Goal: Task Accomplishment & Management: Use online tool/utility

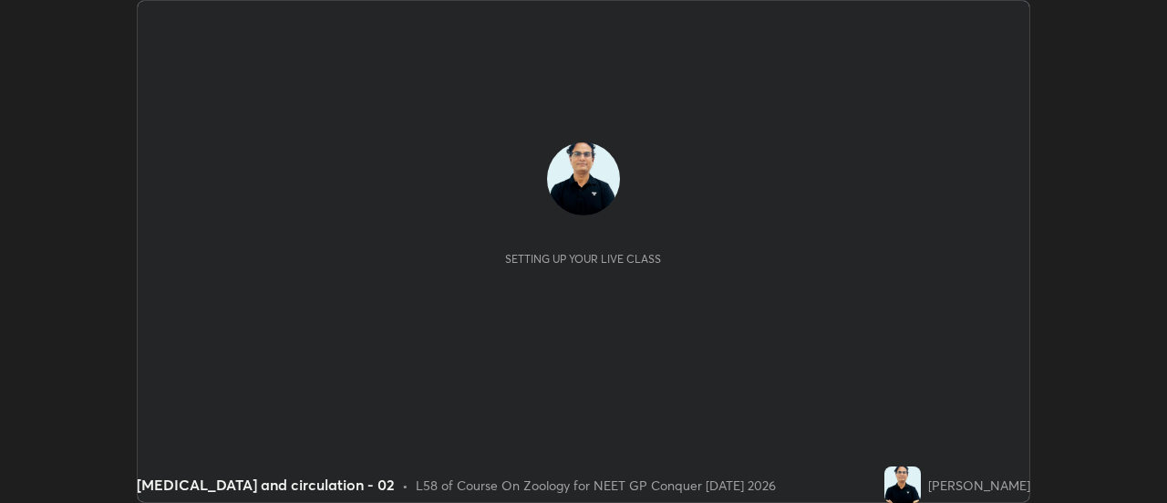
scroll to position [503, 1167]
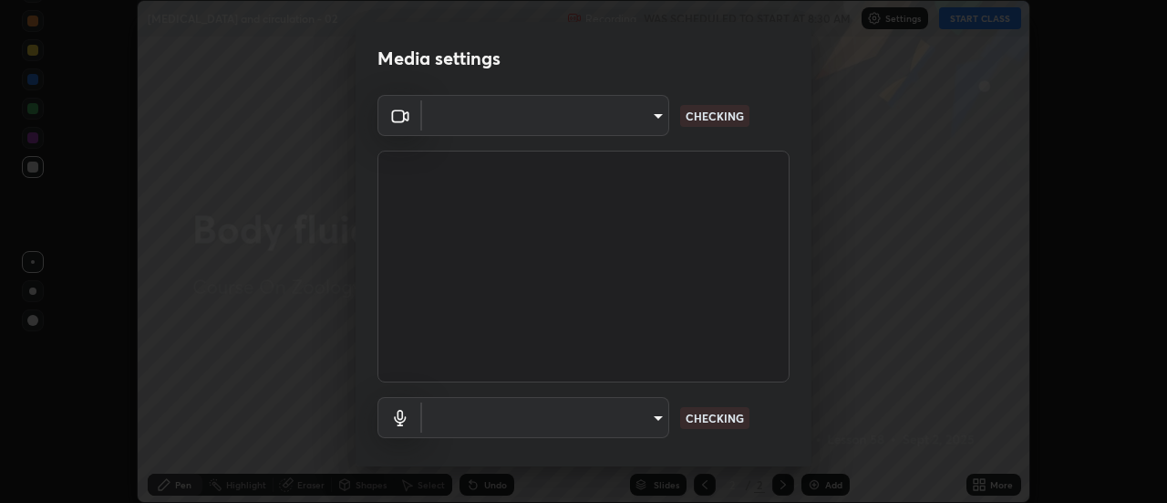
type input "6b20510400c661f13905172a847429c82f5b2d511b6c6cd18f7fa83b3b8a252b"
type input "default"
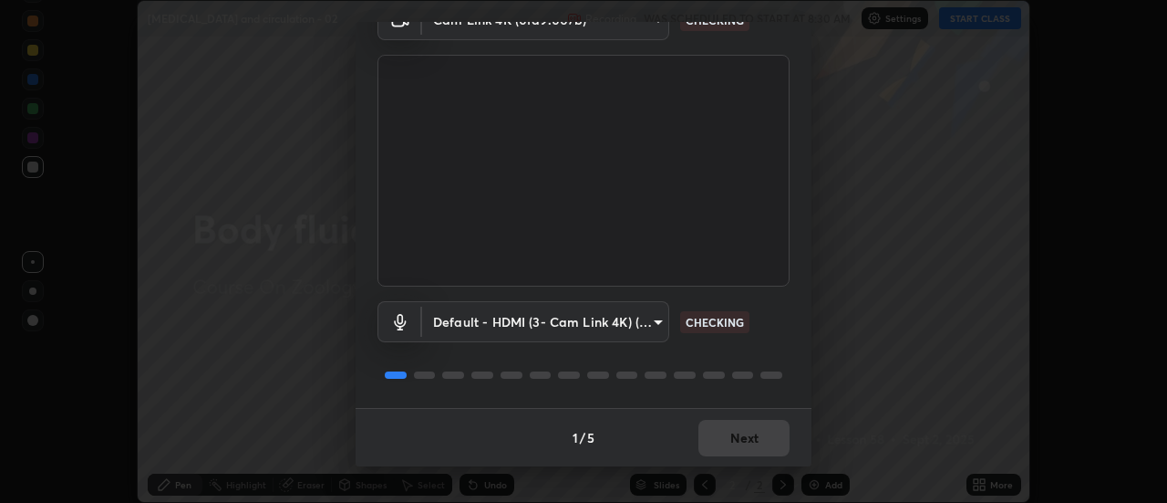
scroll to position [94, 0]
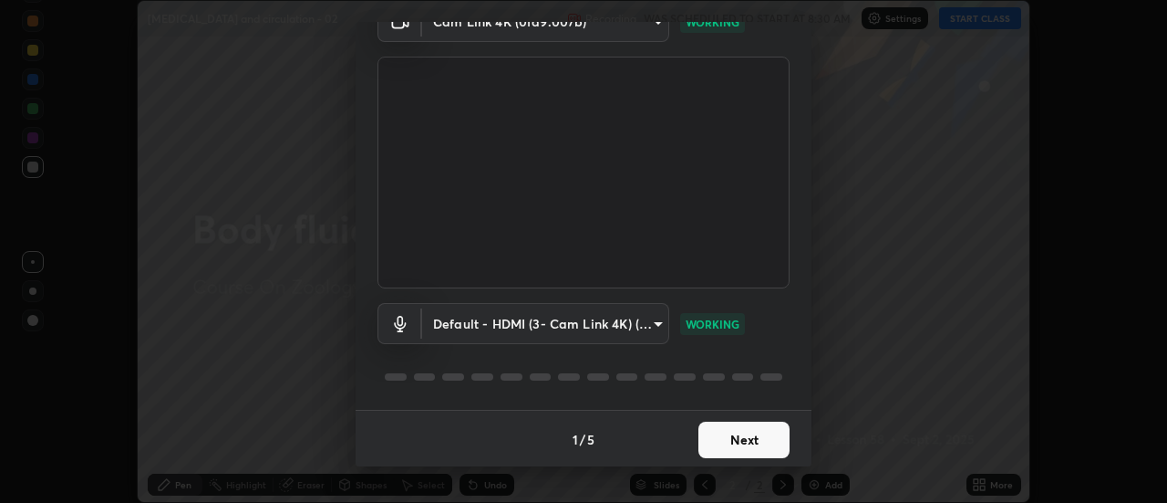
click at [755, 451] on button "Next" at bounding box center [744, 439] width 91 height 36
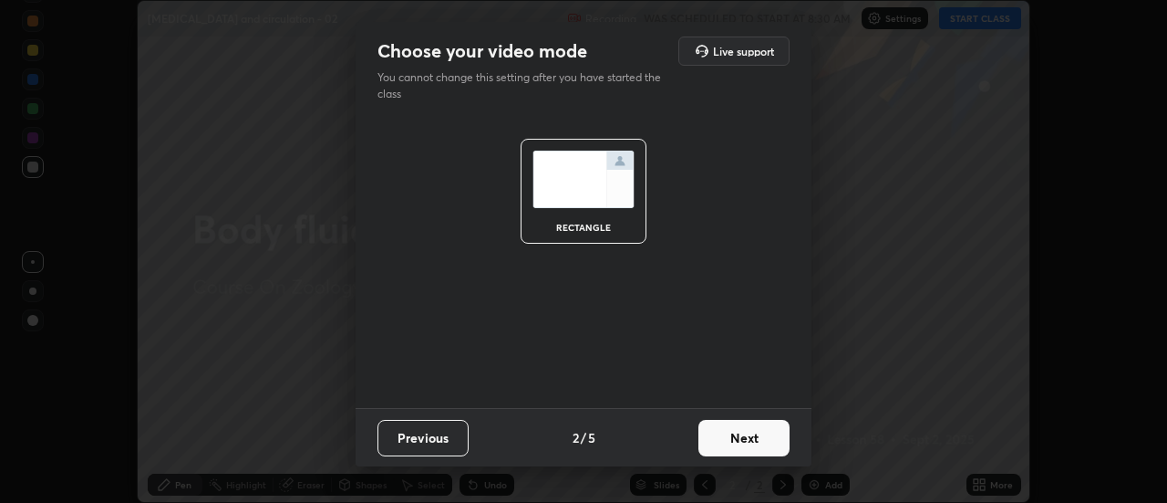
scroll to position [0, 0]
click at [752, 444] on button "Next" at bounding box center [744, 438] width 91 height 36
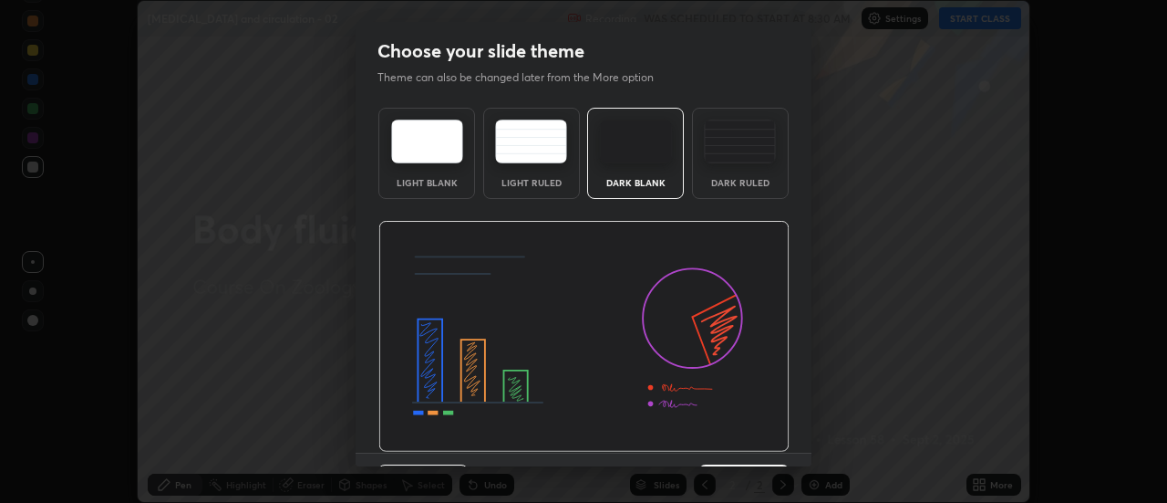
scroll to position [45, 0]
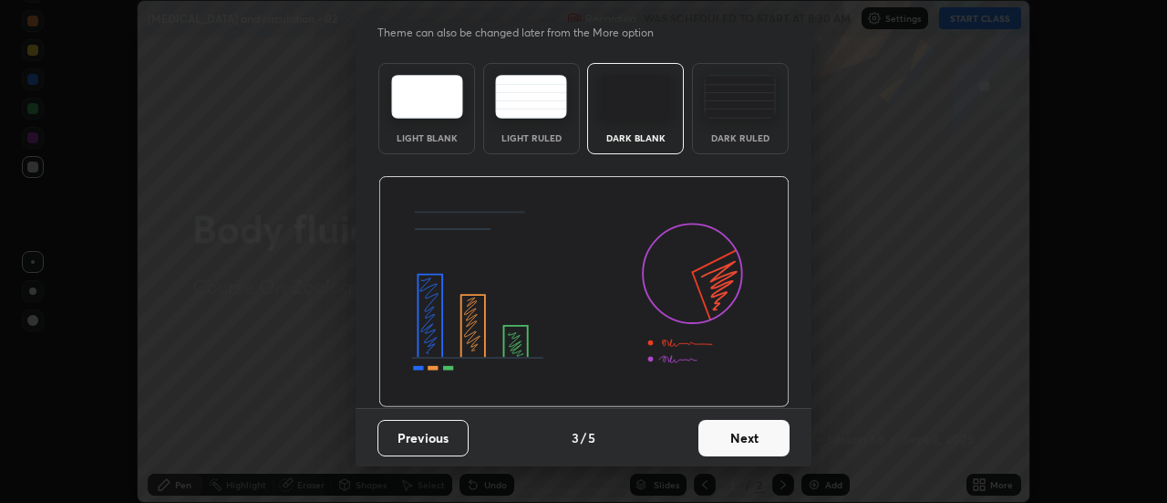
click at [741, 440] on button "Next" at bounding box center [744, 438] width 91 height 36
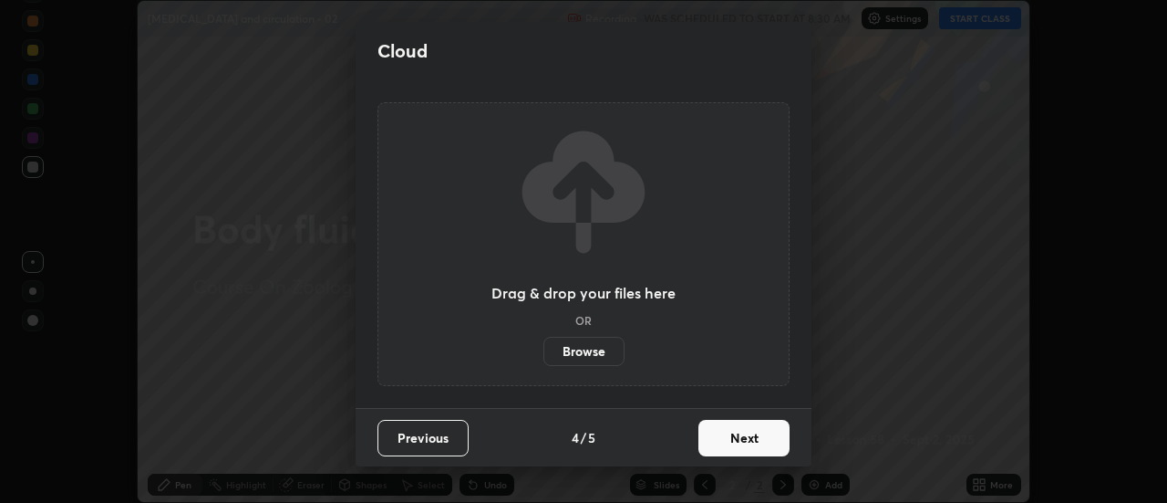
click at [745, 440] on button "Next" at bounding box center [744, 438] width 91 height 36
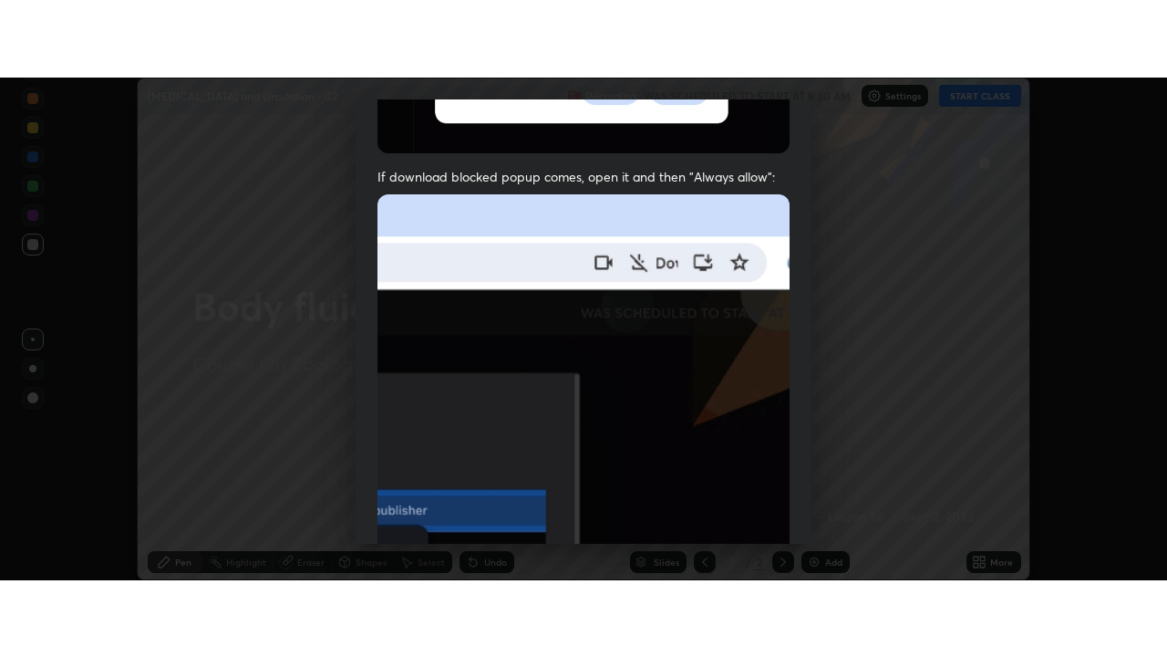
scroll to position [468, 0]
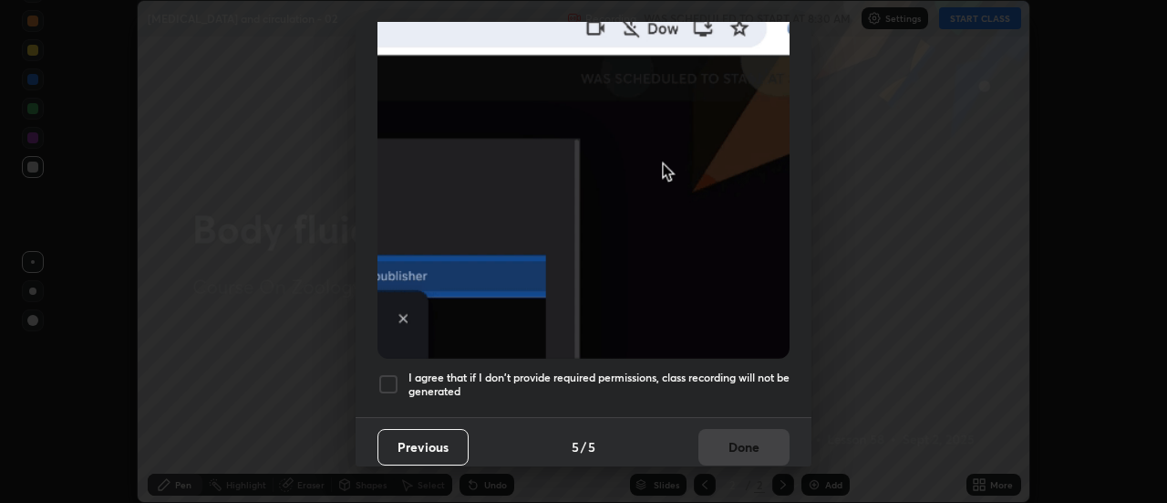
click at [394, 373] on div at bounding box center [389, 384] width 22 height 22
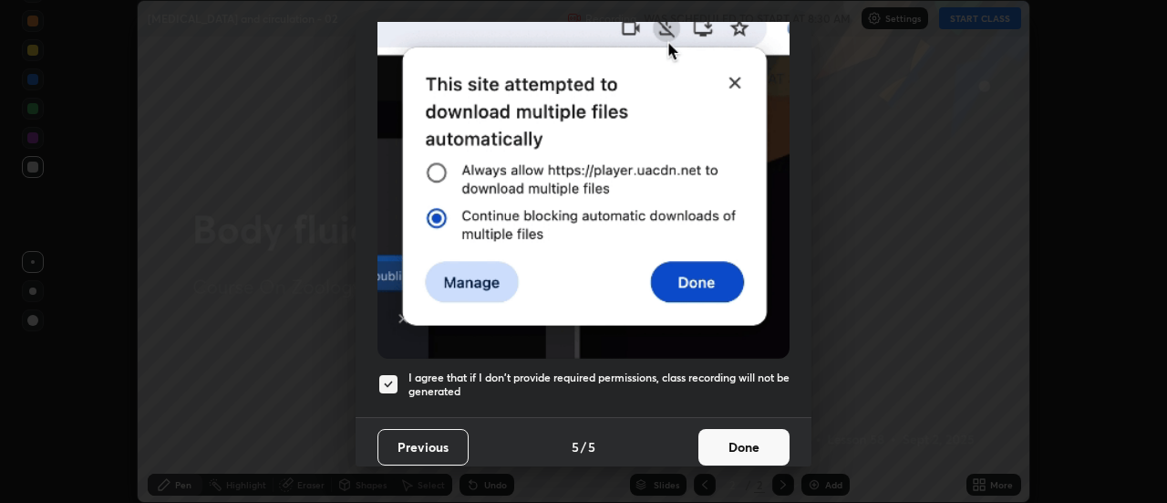
click at [755, 440] on button "Done" at bounding box center [744, 447] width 91 height 36
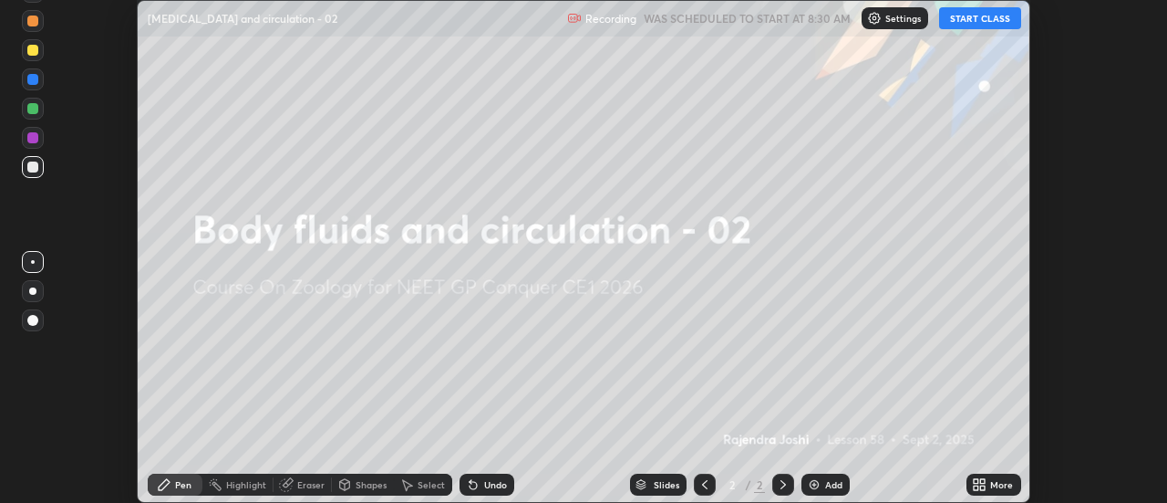
click at [980, 26] on button "START CLASS" at bounding box center [980, 18] width 82 height 22
click at [979, 482] on icon at bounding box center [976, 481] width 5 height 5
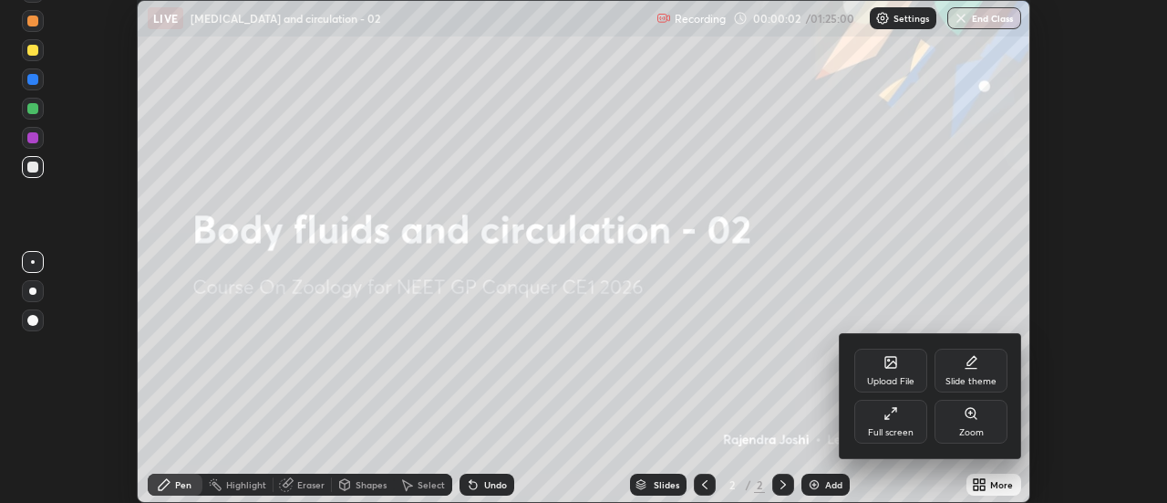
click at [895, 423] on div "Full screen" at bounding box center [891, 421] width 73 height 44
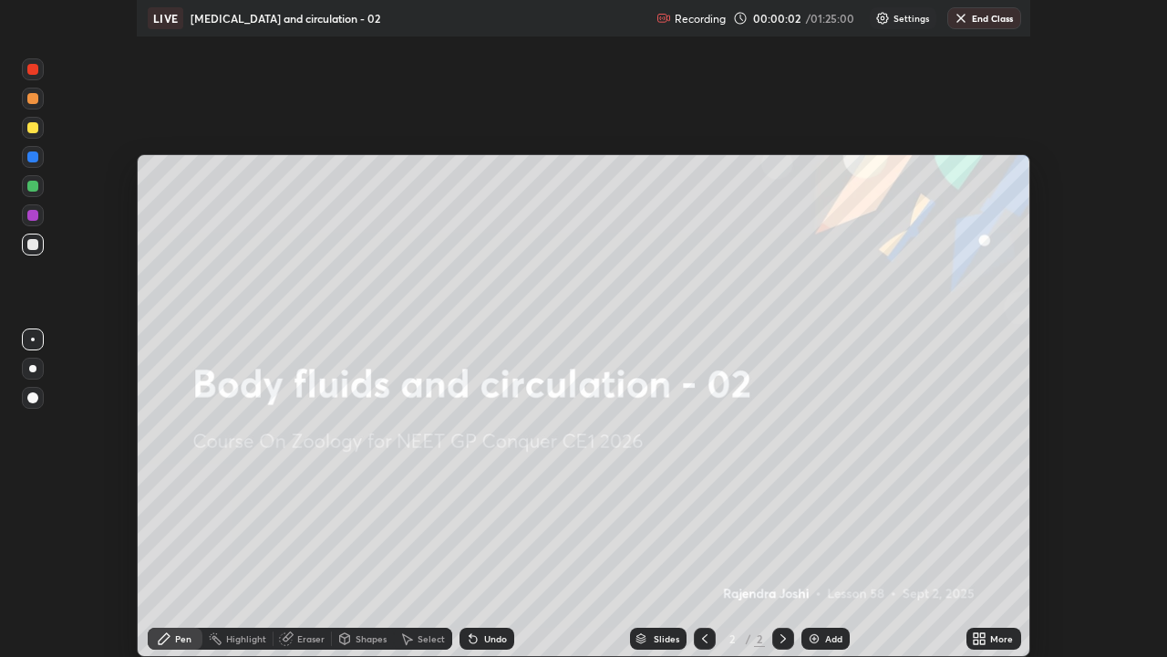
scroll to position [657, 1167]
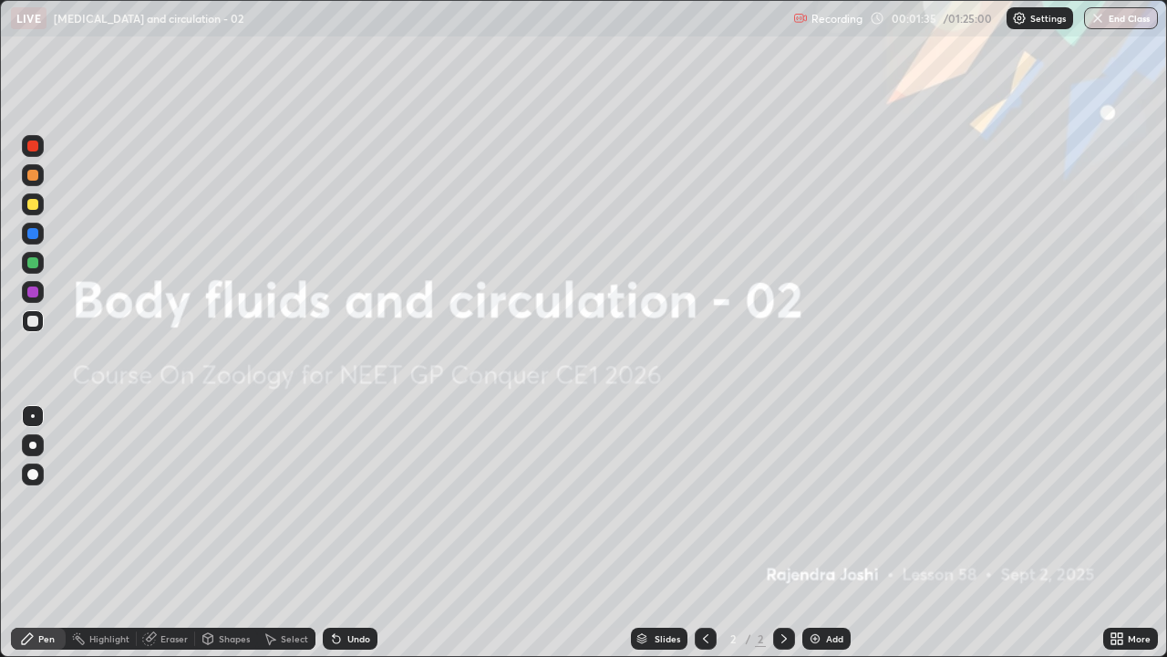
click at [832, 502] on div "Add" at bounding box center [834, 638] width 17 height 9
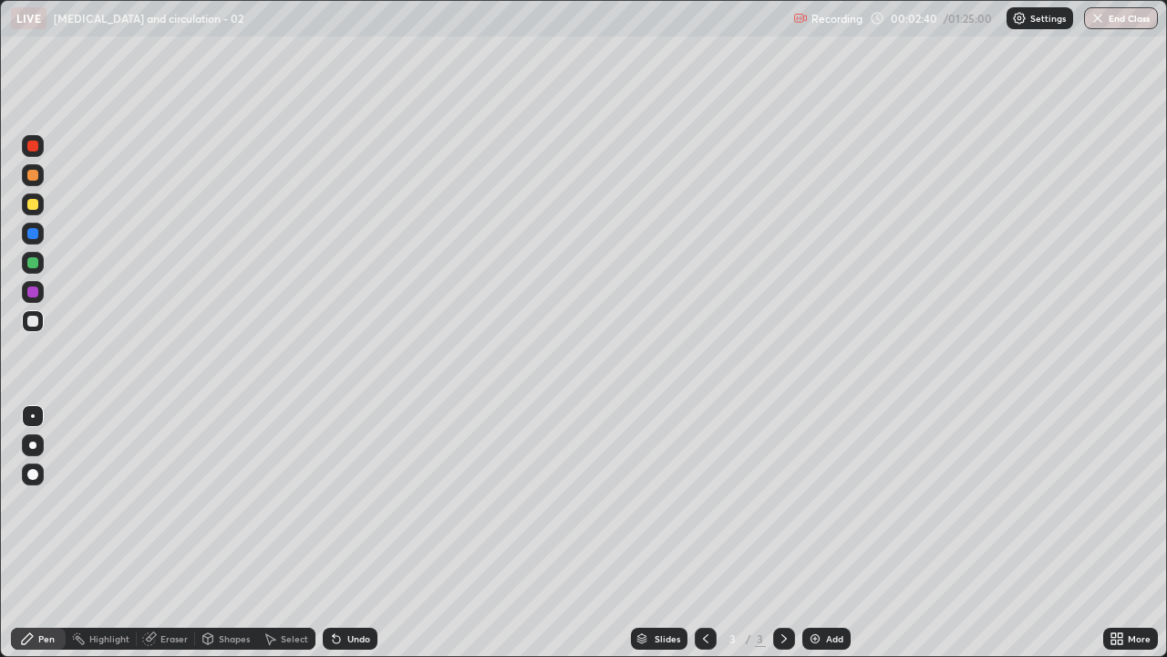
click at [31, 262] on div at bounding box center [32, 262] width 11 height 11
click at [33, 200] on div at bounding box center [32, 204] width 11 height 11
click at [658, 502] on div "Slides" at bounding box center [659, 638] width 57 height 22
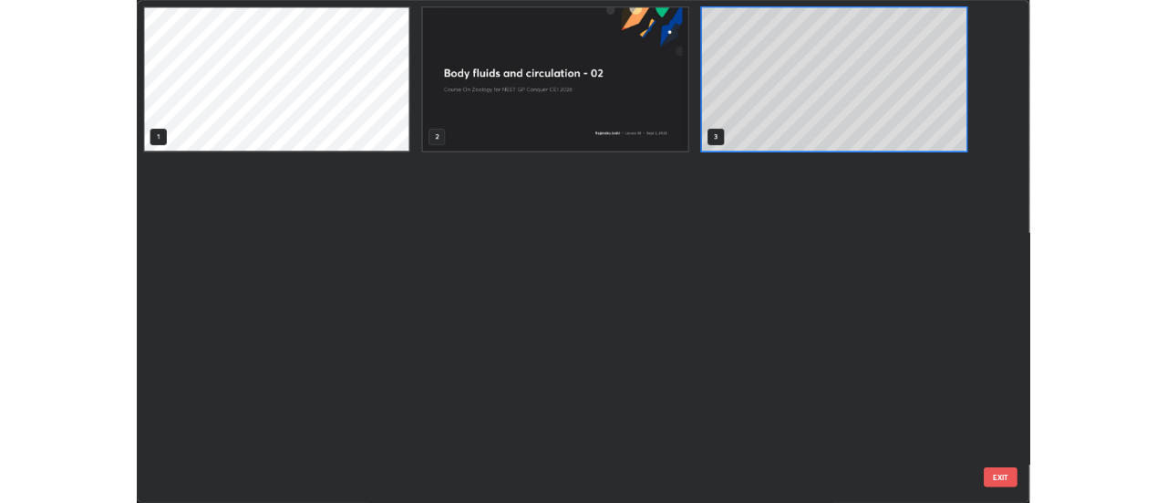
scroll to position [649, 1156]
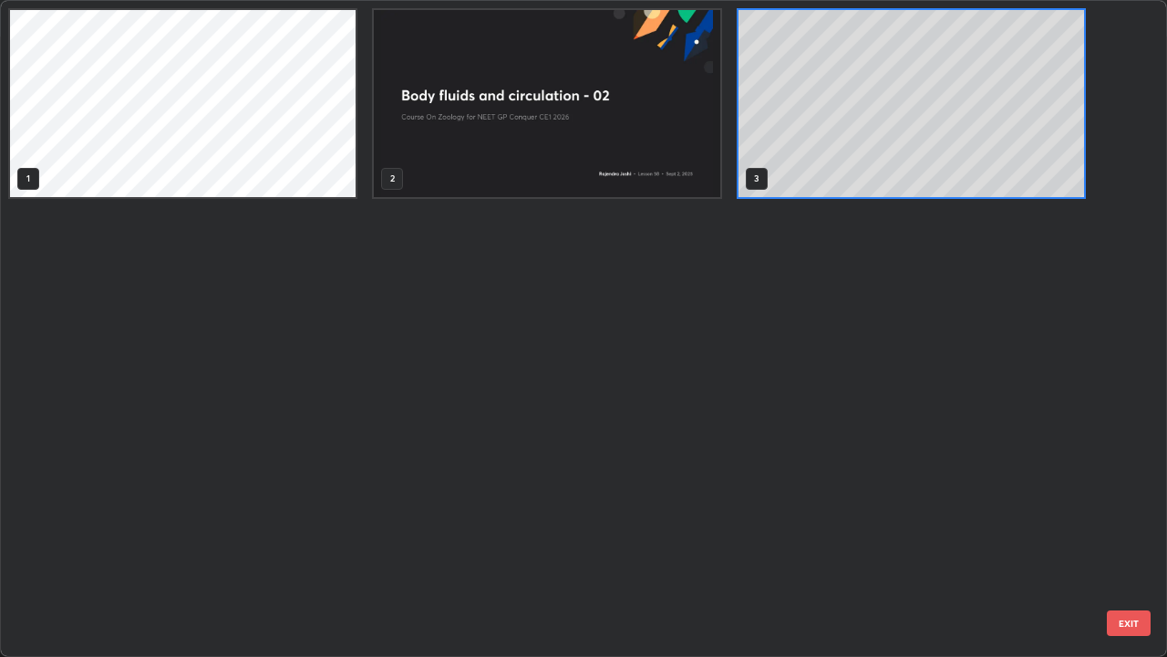
click at [1125, 502] on button "EXIT" at bounding box center [1129, 623] width 44 height 26
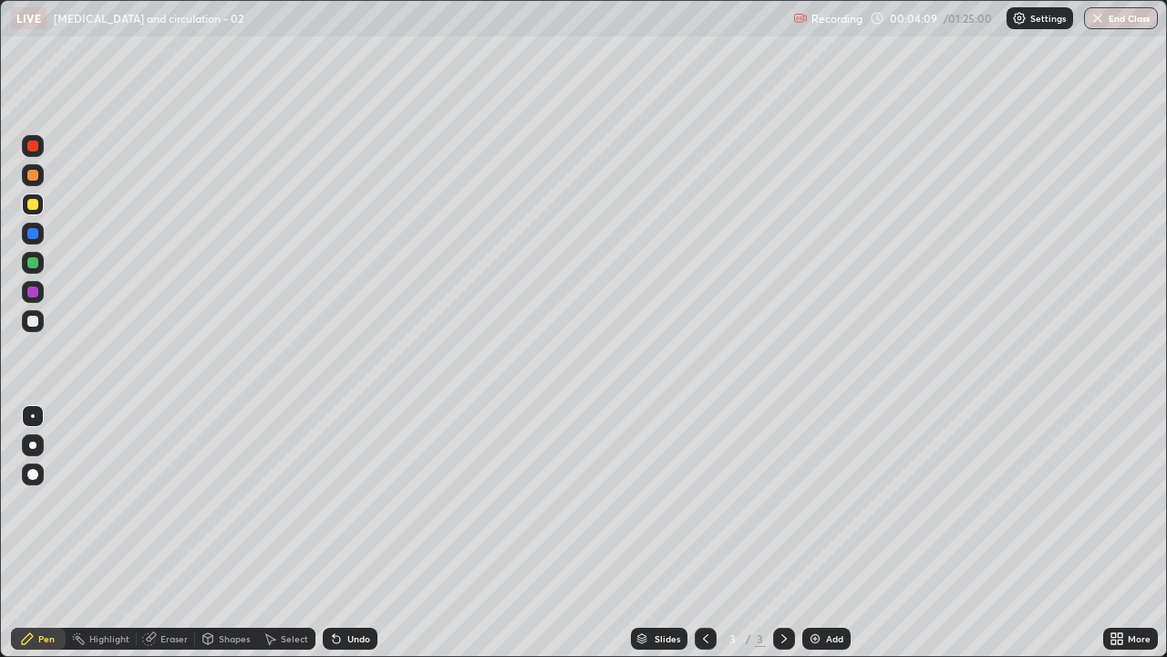
click at [1117, 502] on icon at bounding box center [1117, 638] width 15 height 15
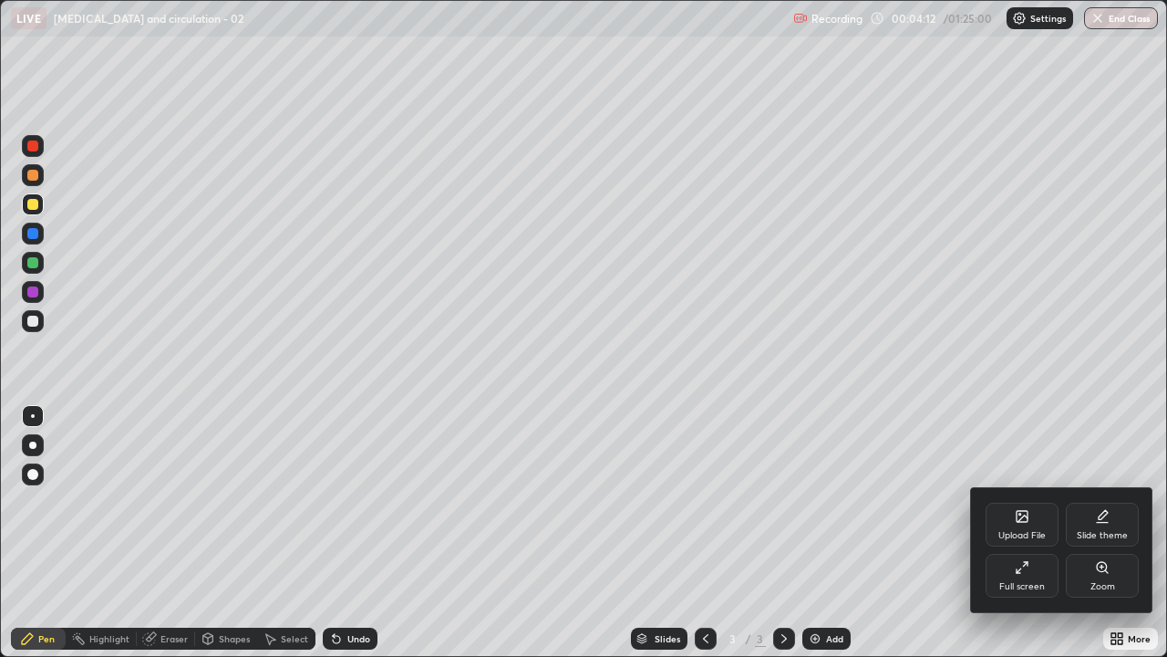
click at [1032, 502] on div "Upload File" at bounding box center [1022, 535] width 47 height 9
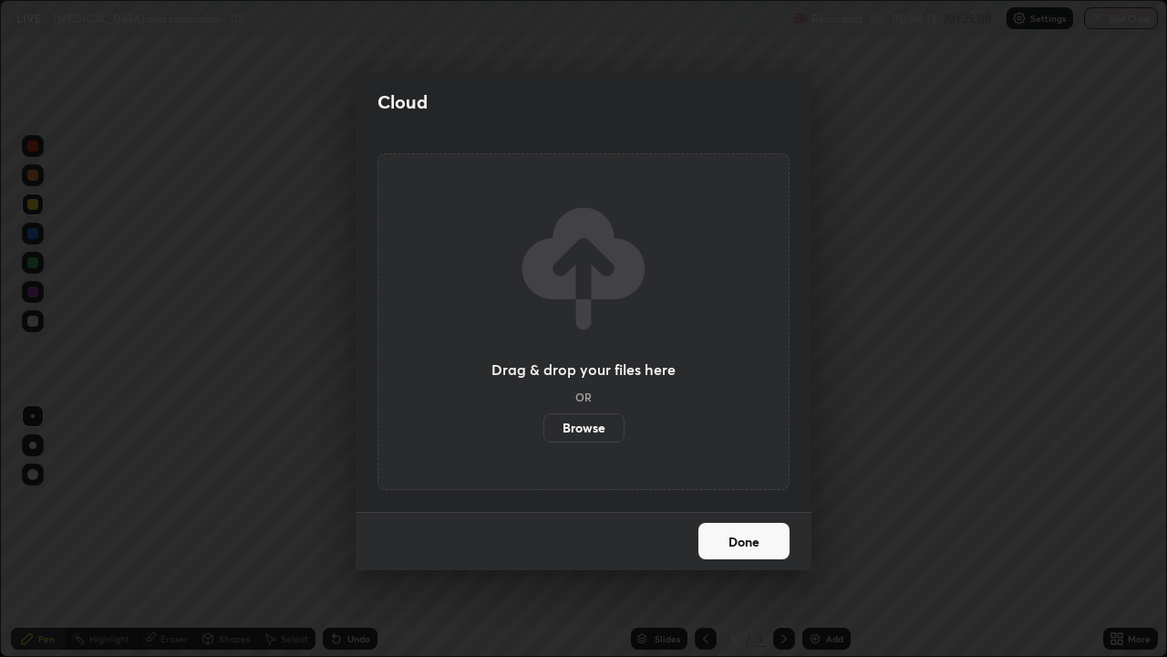
click at [606, 435] on label "Browse" at bounding box center [584, 427] width 81 height 29
click at [544, 435] on input "Browse" at bounding box center [544, 427] width 0 height 29
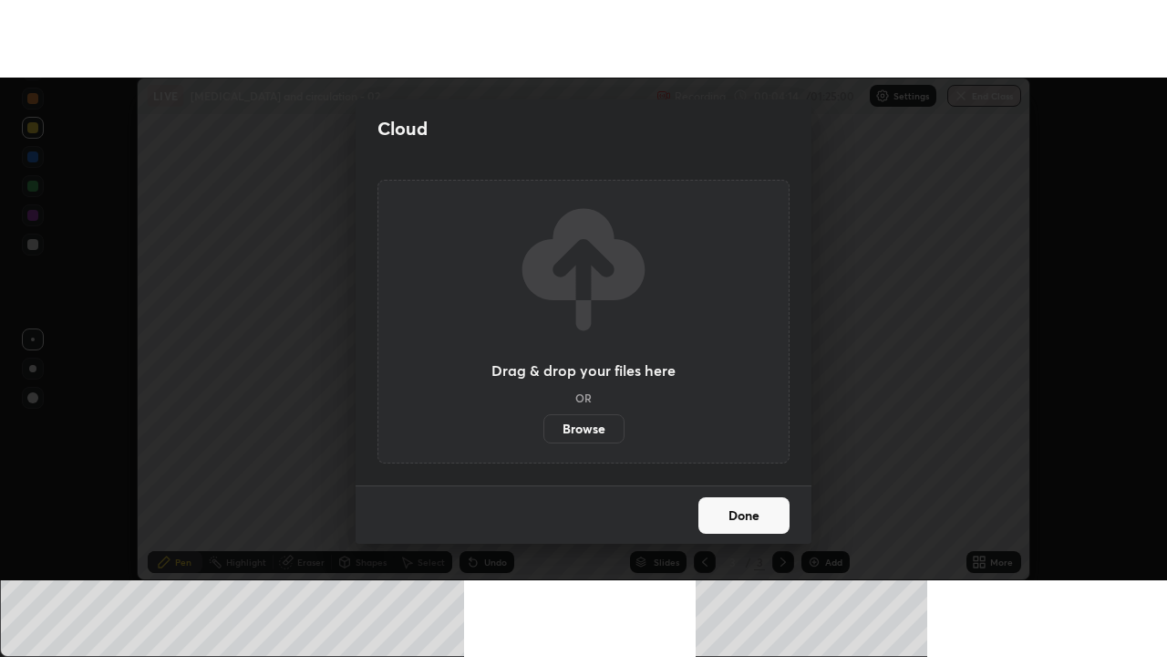
scroll to position [90703, 90038]
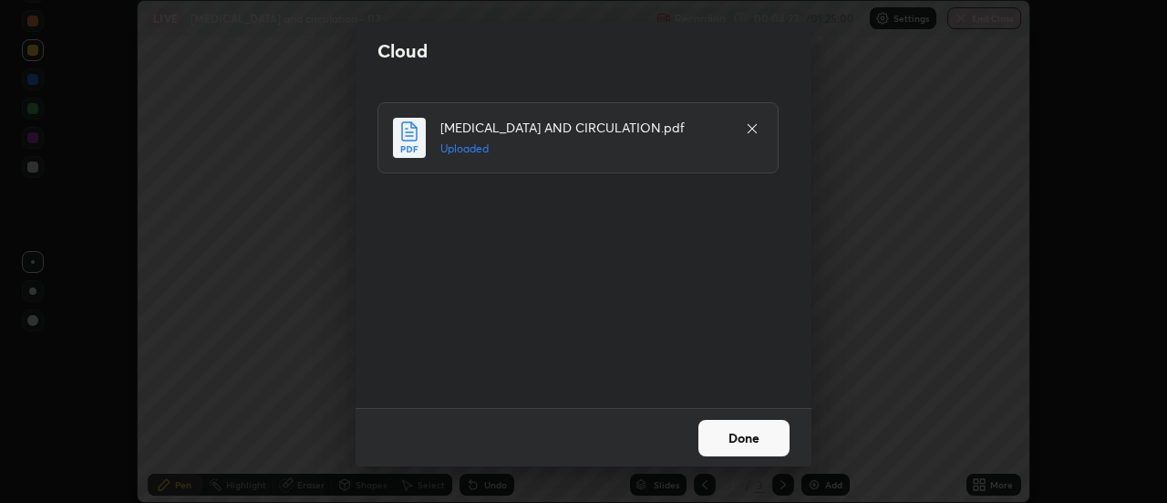
click at [763, 438] on button "Done" at bounding box center [744, 438] width 91 height 36
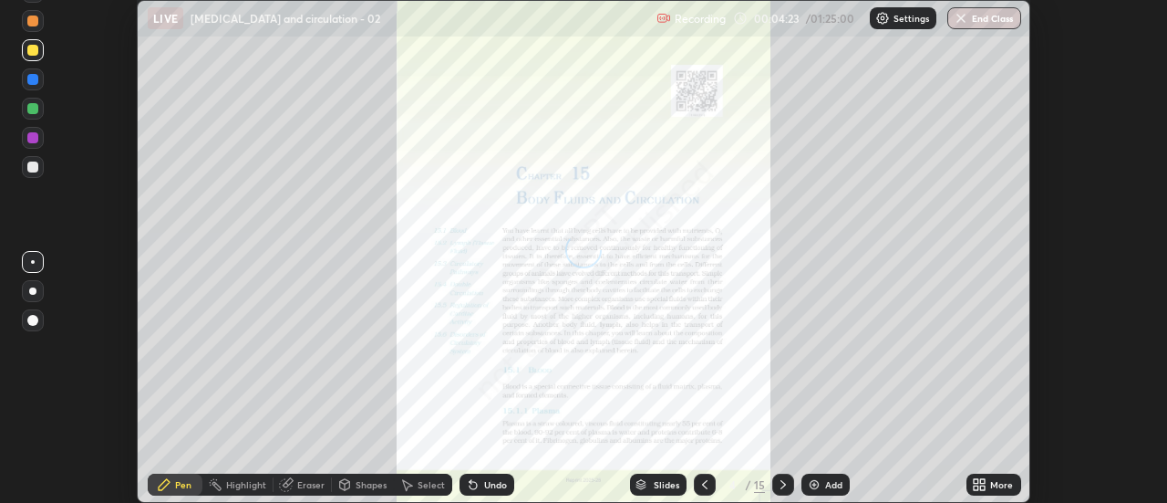
click at [977, 487] on icon at bounding box center [976, 487] width 5 height 5
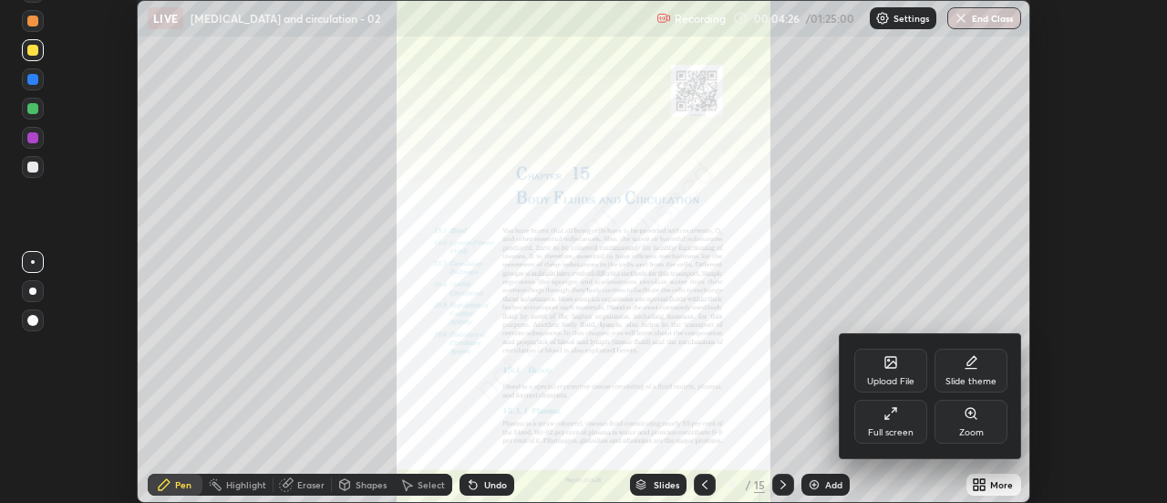
click at [901, 420] on div "Full screen" at bounding box center [891, 421] width 73 height 44
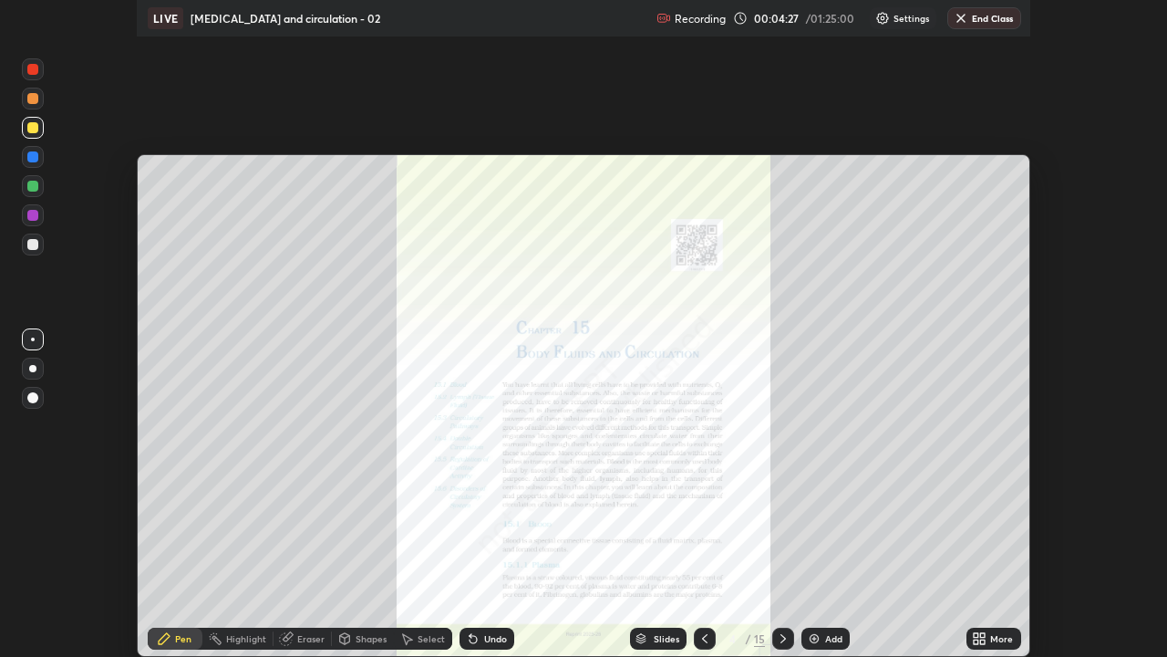
scroll to position [657, 1167]
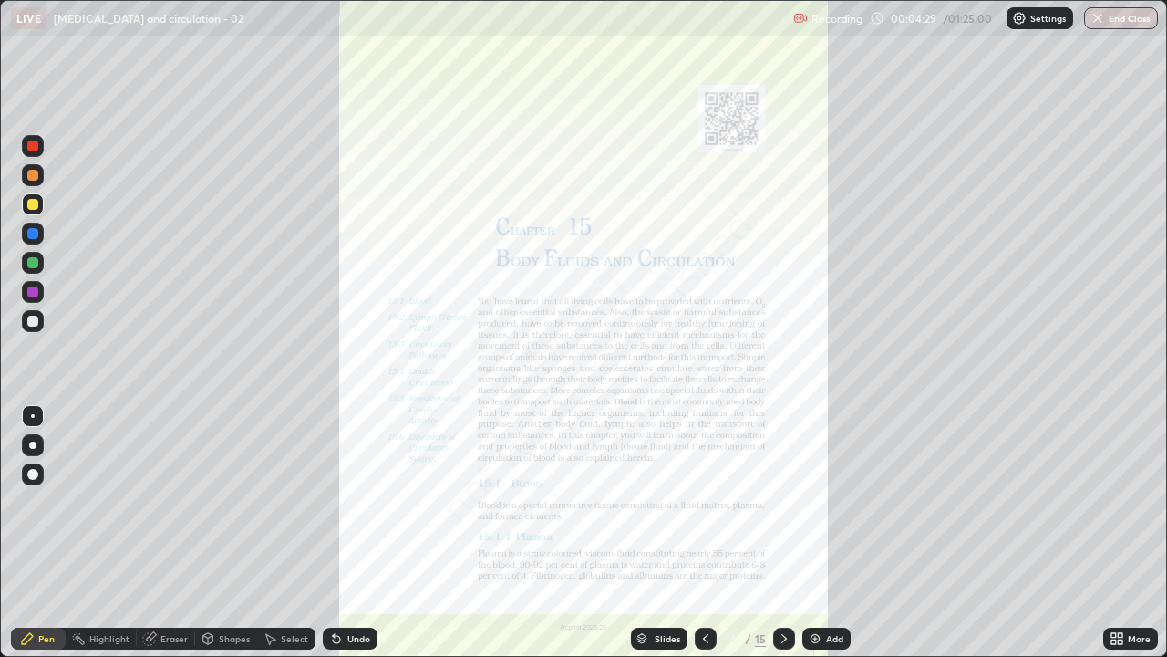
click at [642, 502] on icon at bounding box center [642, 638] width 11 height 11
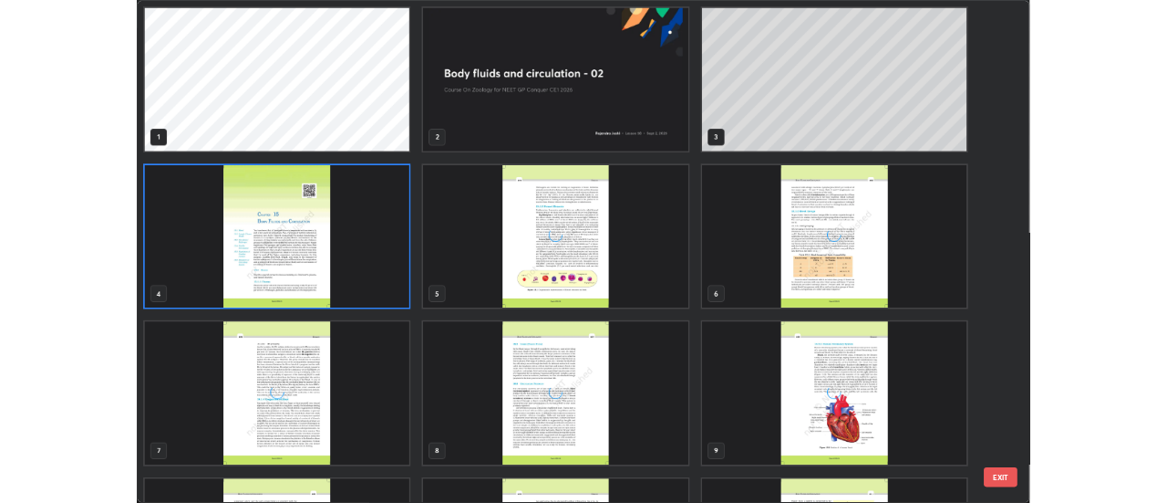
scroll to position [649, 1156]
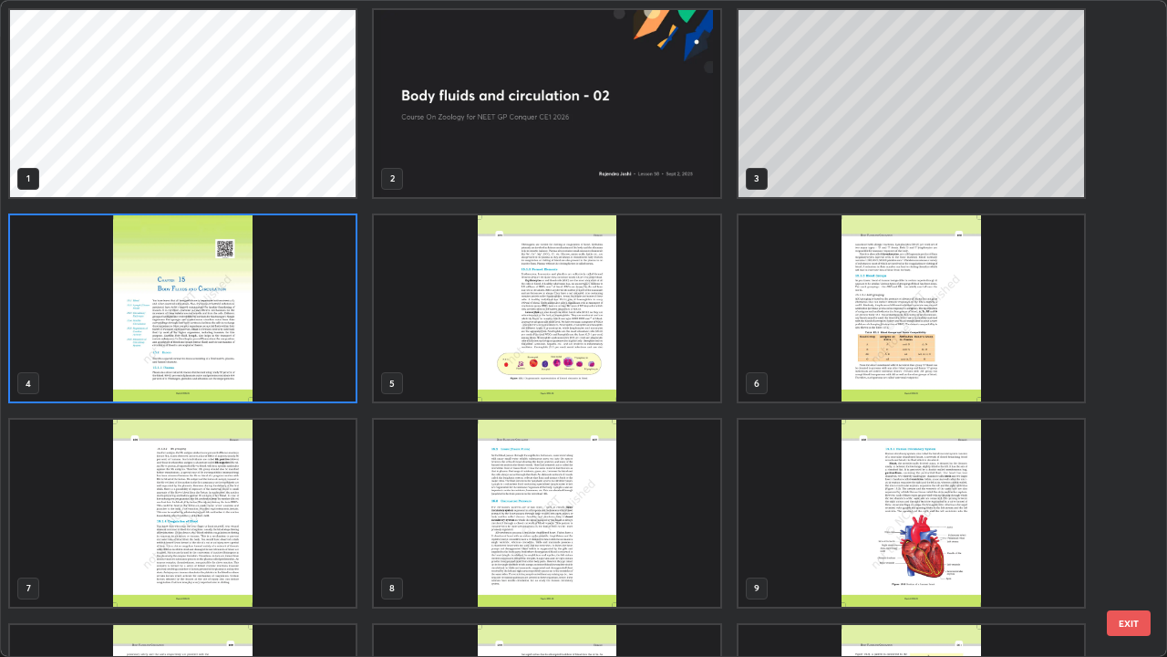
click at [314, 502] on img "grid" at bounding box center [183, 513] width 346 height 187
click at [309, 502] on img "grid" at bounding box center [183, 513] width 346 height 187
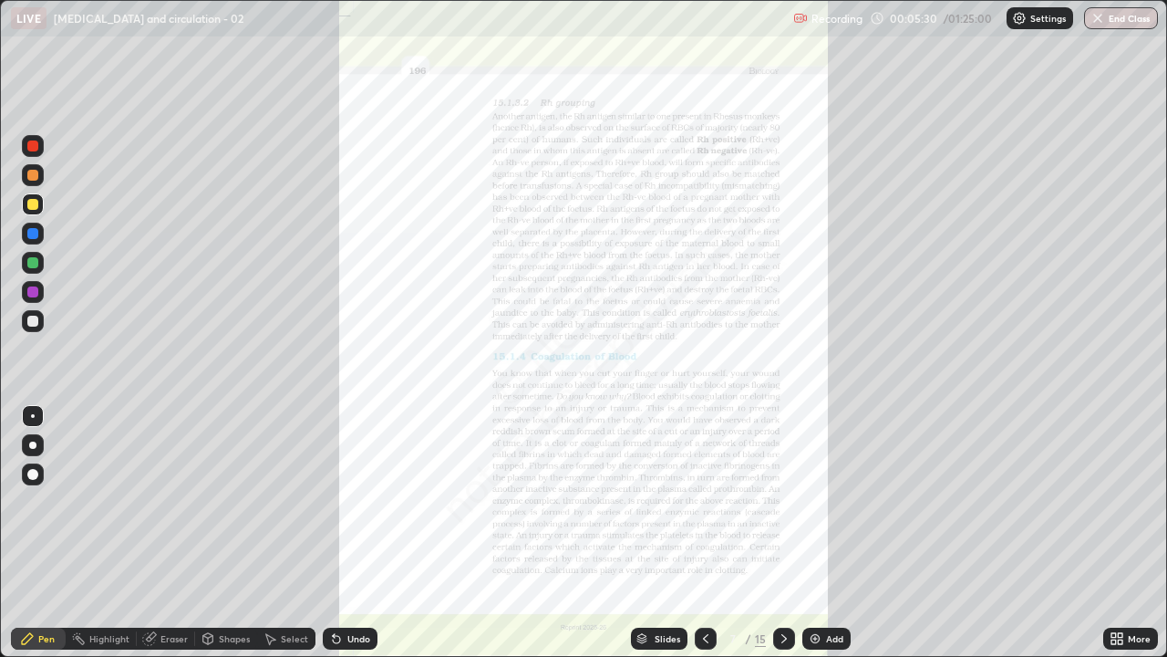
click at [1114, 502] on icon at bounding box center [1114, 641] width 5 height 5
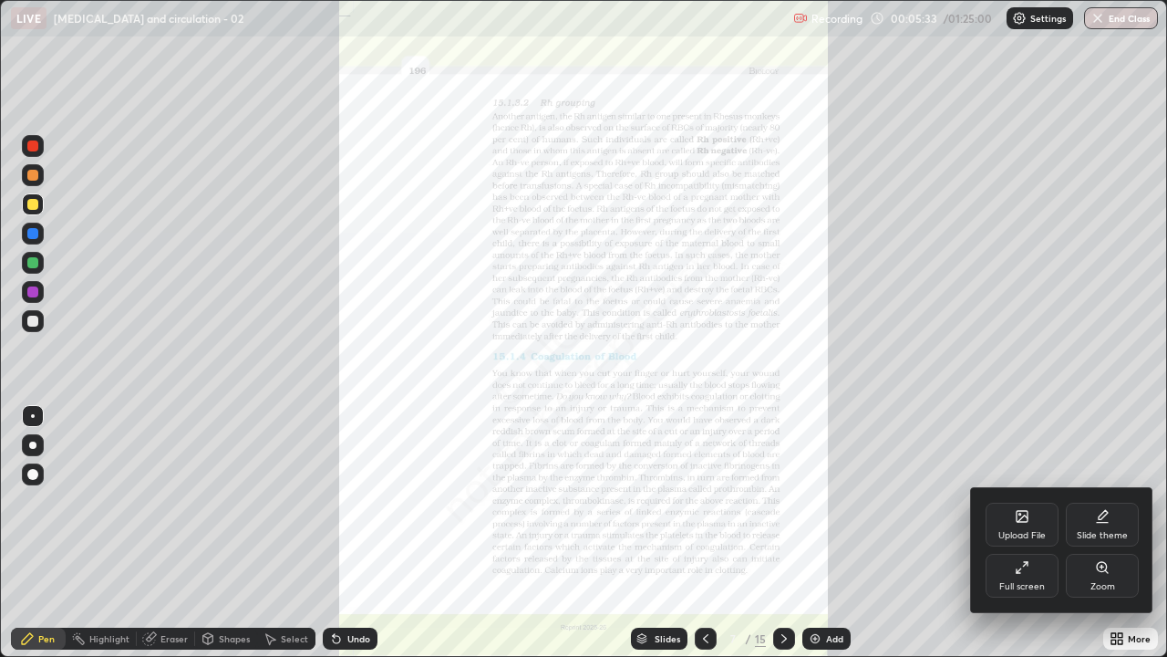
click at [1101, 502] on icon at bounding box center [1102, 567] width 15 height 15
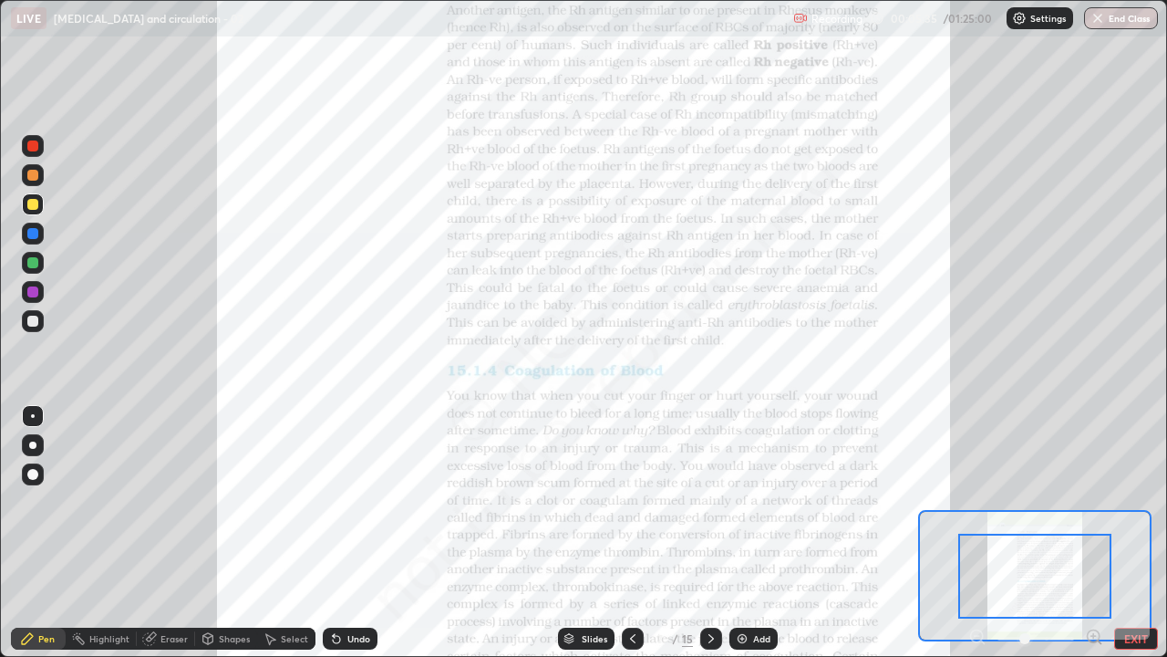
click at [1094, 502] on icon at bounding box center [1094, 636] width 5 height 0
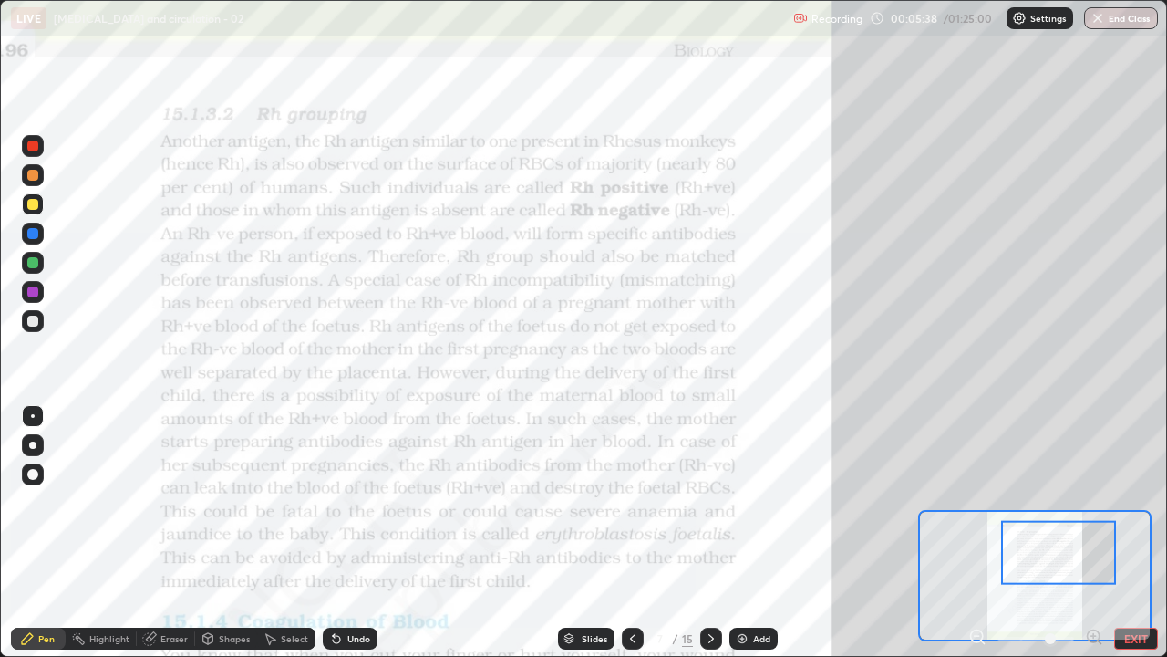
click at [1094, 502] on icon at bounding box center [1094, 636] width 5 height 0
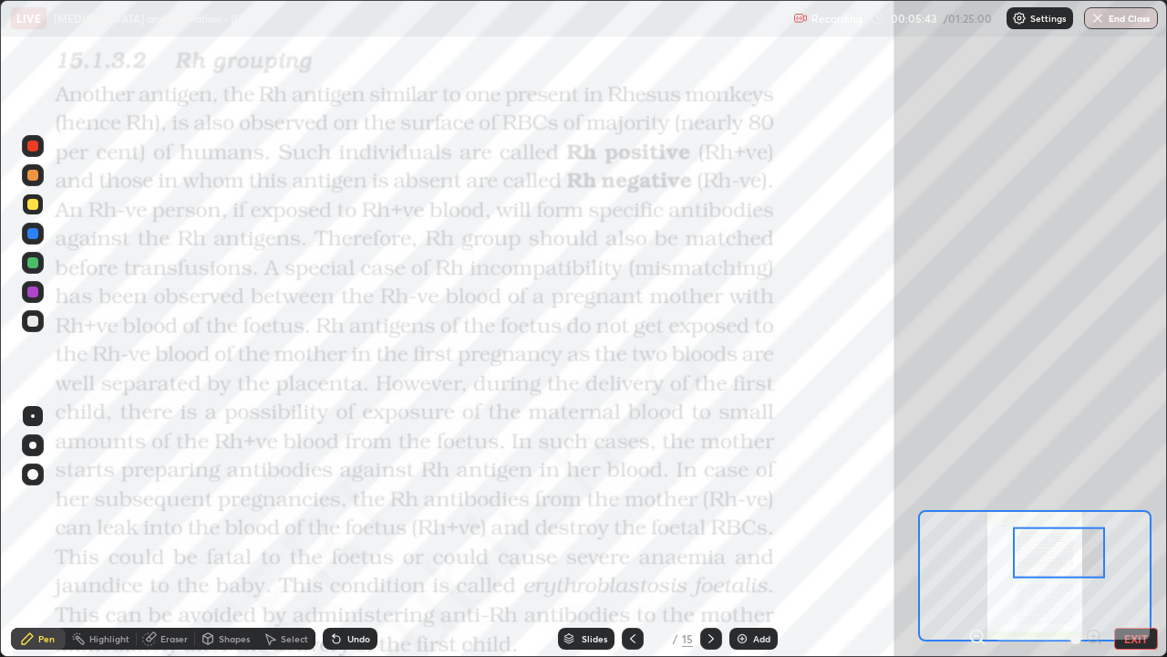
click at [1079, 502] on div at bounding box center [1059, 552] width 92 height 51
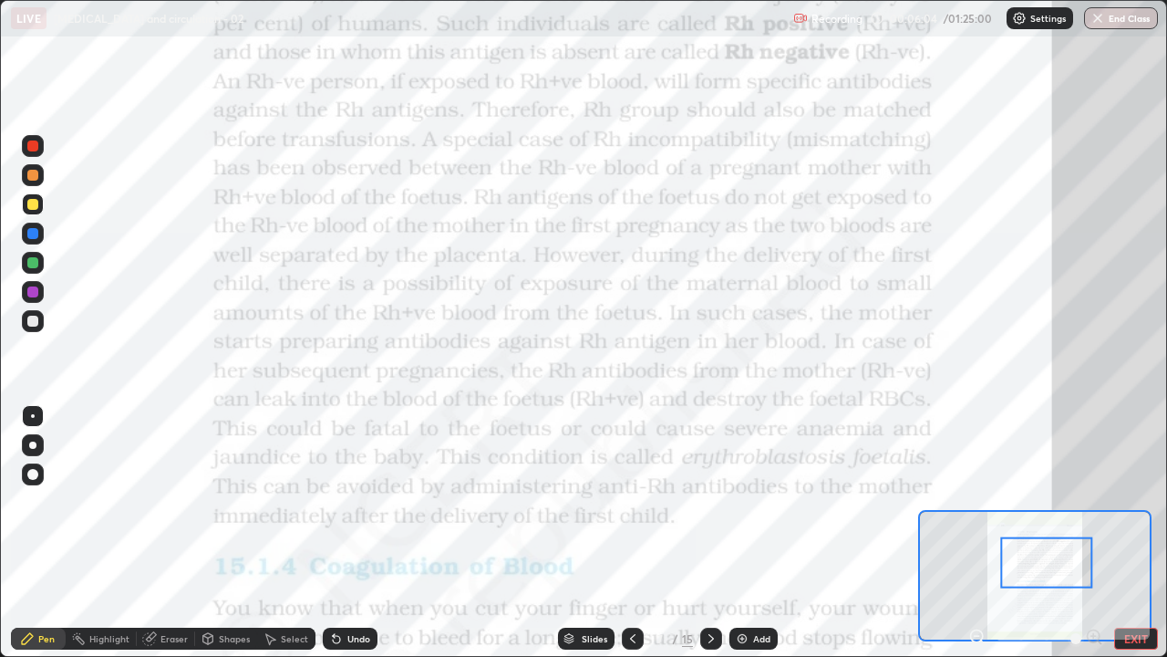
click at [34, 146] on div at bounding box center [32, 145] width 11 height 11
click at [31, 229] on div at bounding box center [32, 233] width 11 height 11
click at [750, 502] on div "Add" at bounding box center [754, 638] width 48 height 22
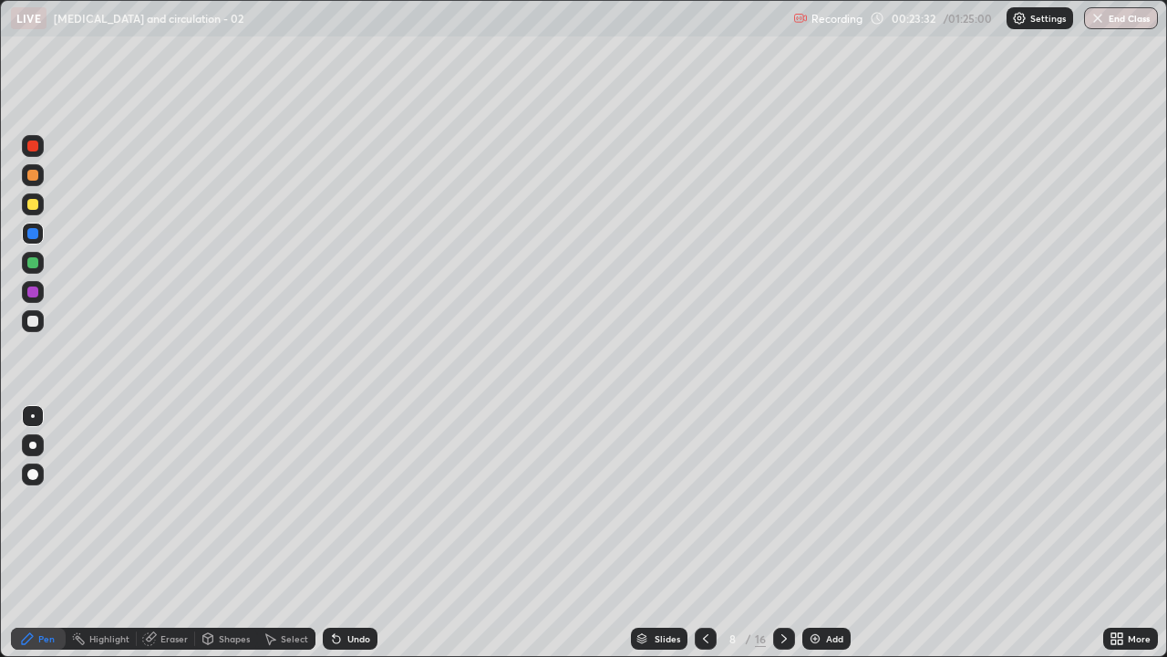
click at [32, 321] on div at bounding box center [32, 321] width 11 height 11
click at [173, 502] on div "Eraser" at bounding box center [174, 638] width 27 height 9
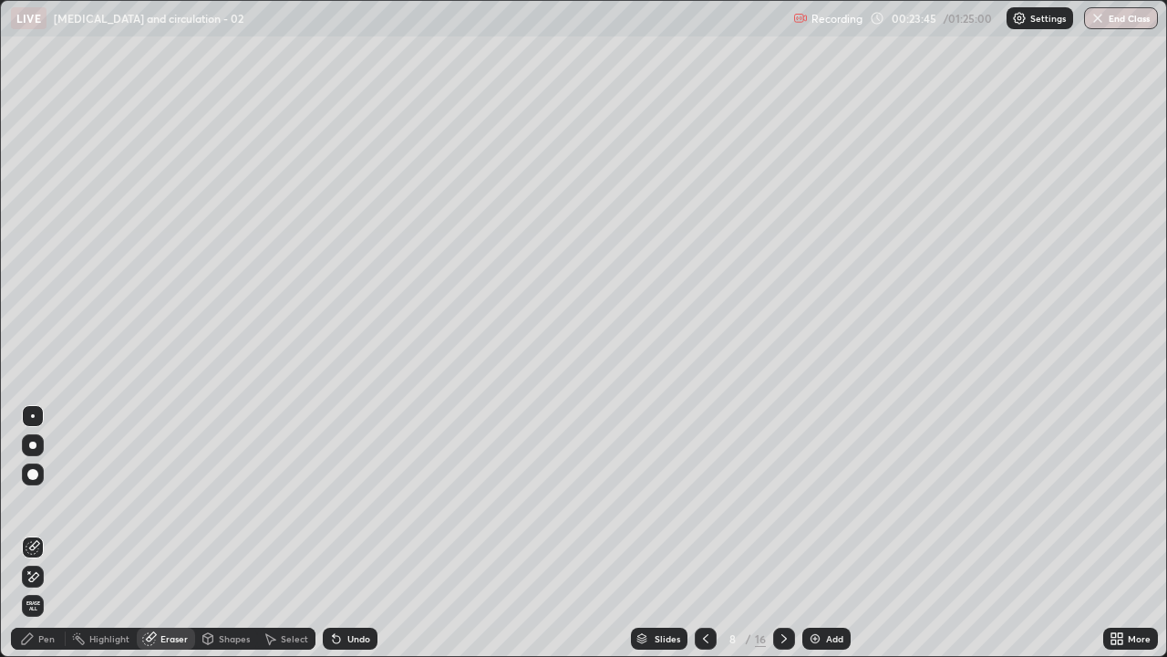
click at [812, 502] on img at bounding box center [815, 638] width 15 height 15
click at [704, 502] on icon at bounding box center [706, 638] width 15 height 15
click at [33, 502] on icon at bounding box center [27, 638] width 15 height 15
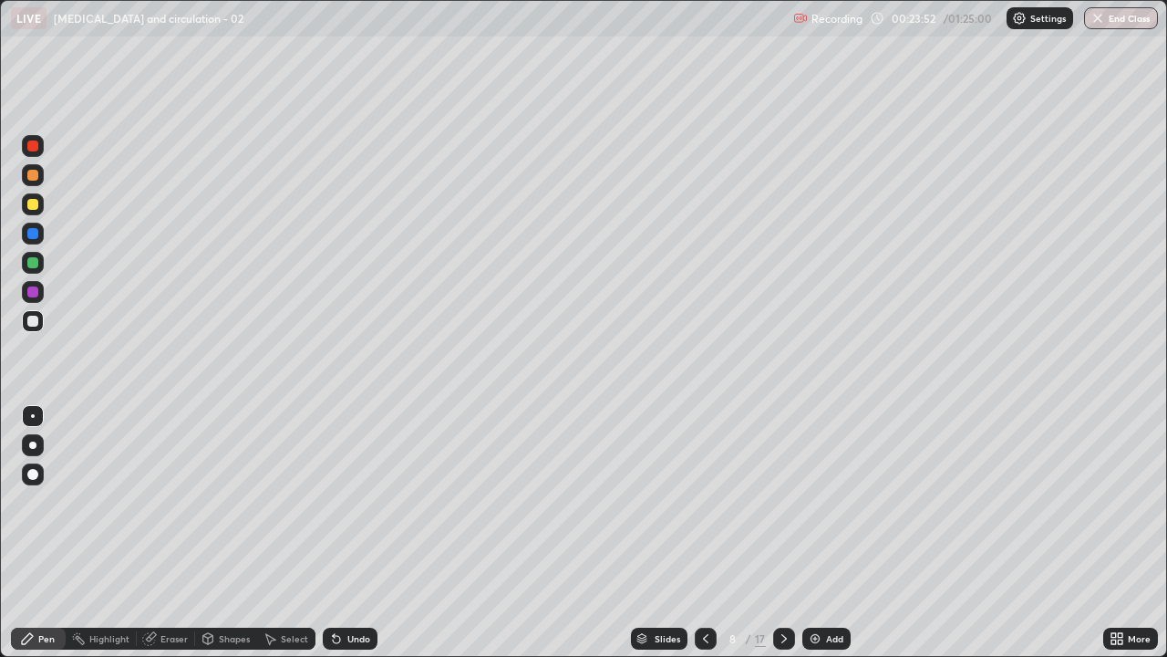
click at [39, 148] on div at bounding box center [33, 146] width 22 height 22
click at [36, 261] on div at bounding box center [32, 262] width 11 height 11
click at [34, 321] on div at bounding box center [32, 321] width 11 height 11
click at [28, 142] on div at bounding box center [32, 145] width 11 height 11
click at [37, 319] on div at bounding box center [32, 321] width 11 height 11
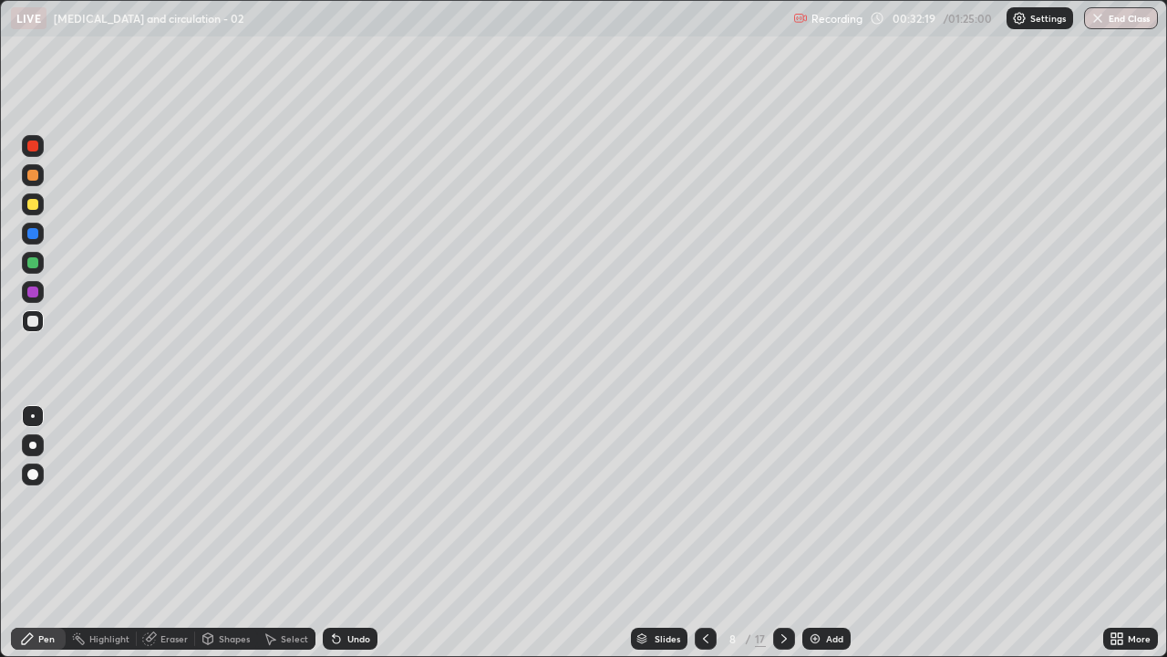
click at [35, 140] on div at bounding box center [32, 145] width 11 height 11
click at [43, 320] on div at bounding box center [33, 321] width 22 height 22
click at [36, 177] on div at bounding box center [32, 175] width 11 height 11
click at [841, 502] on div "Add" at bounding box center [834, 638] width 17 height 9
click at [36, 179] on div at bounding box center [32, 175] width 11 height 11
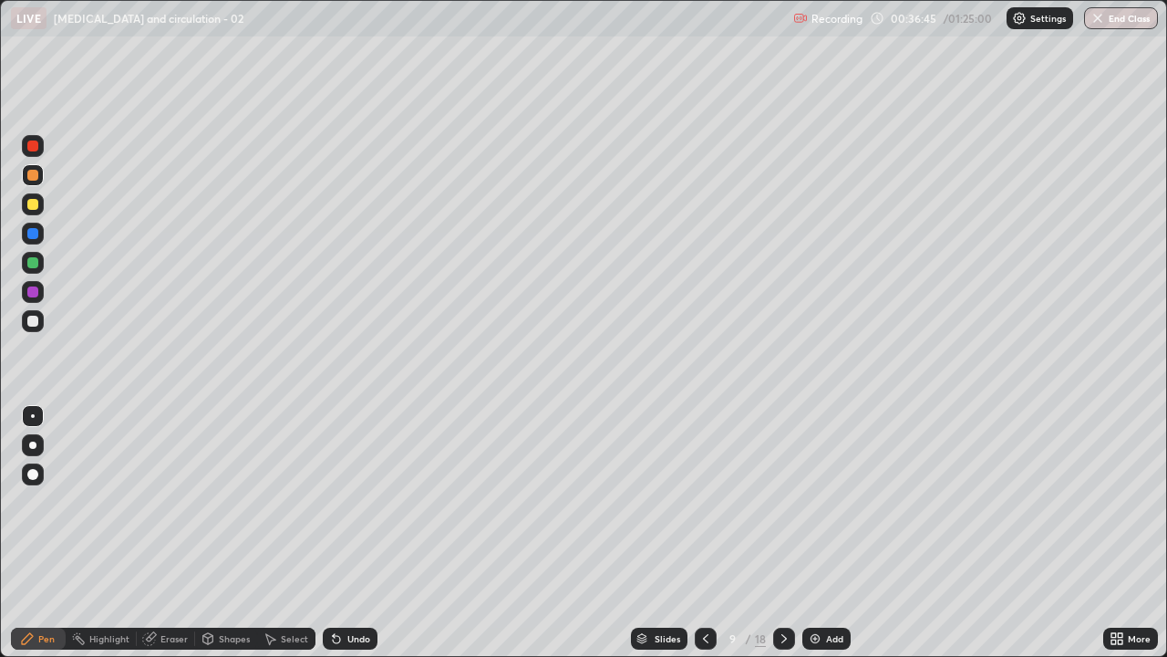
click at [705, 502] on icon at bounding box center [706, 638] width 15 height 15
click at [119, 502] on div "Highlight" at bounding box center [109, 638] width 40 height 9
click at [170, 502] on div "Eraser" at bounding box center [174, 638] width 27 height 9
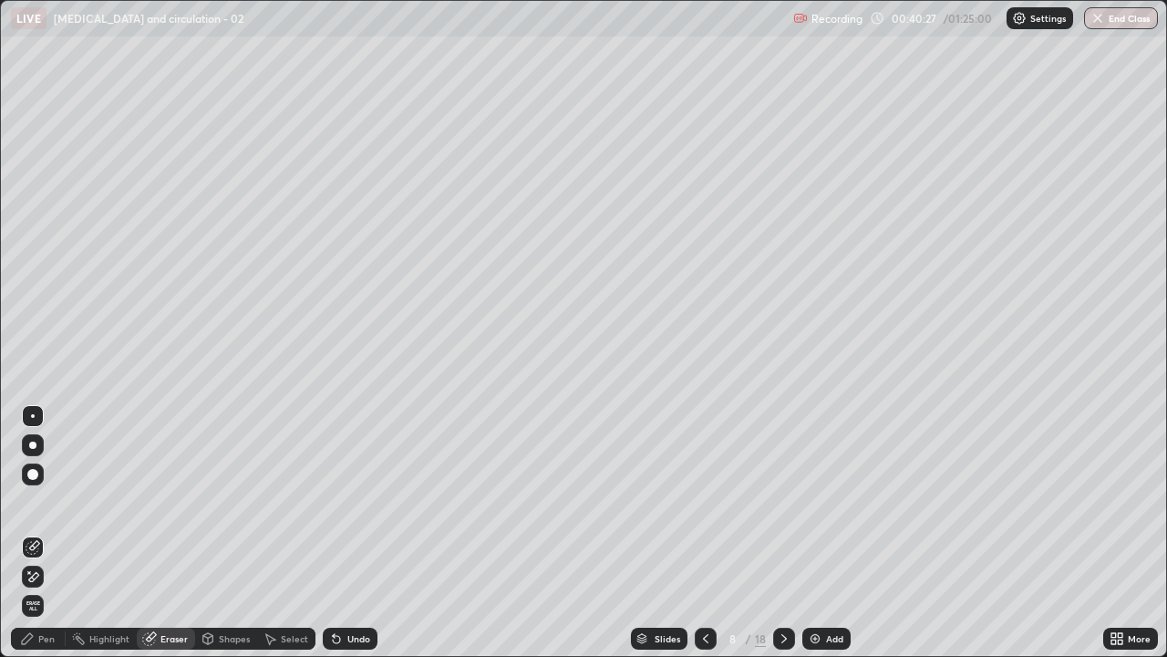
click at [42, 502] on div "Pen" at bounding box center [46, 638] width 16 height 9
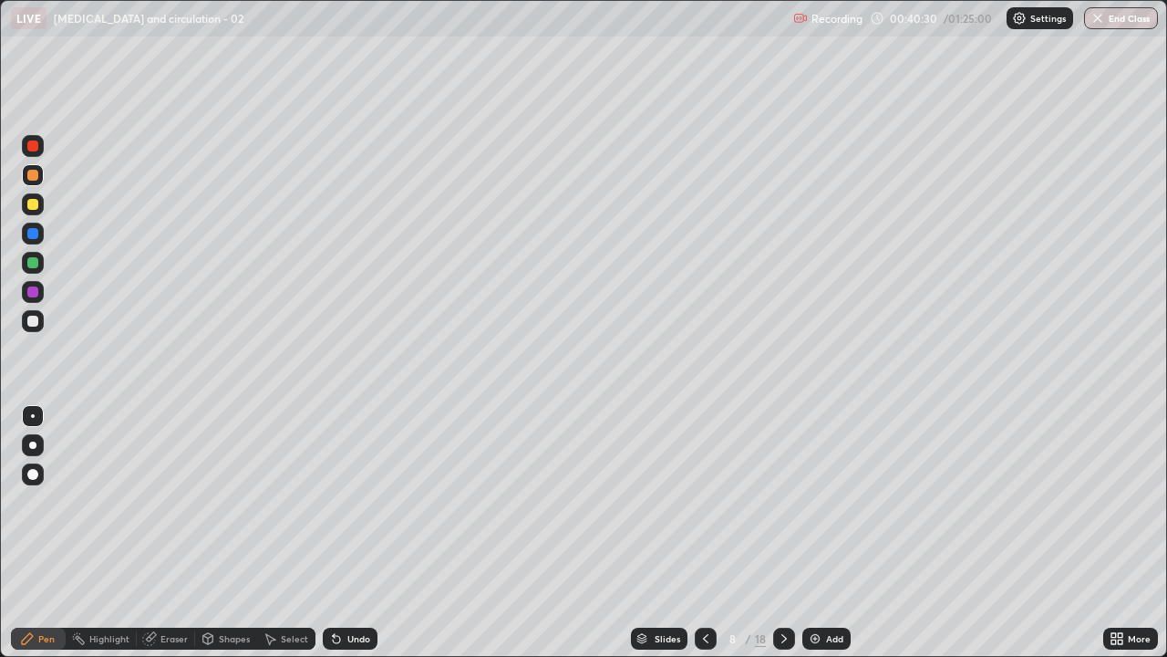
click at [33, 201] on div at bounding box center [32, 204] width 11 height 11
click at [783, 502] on icon at bounding box center [784, 638] width 5 height 9
click at [34, 150] on div at bounding box center [32, 145] width 11 height 11
click at [33, 264] on div at bounding box center [32, 262] width 11 height 11
click at [30, 146] on div at bounding box center [32, 145] width 11 height 11
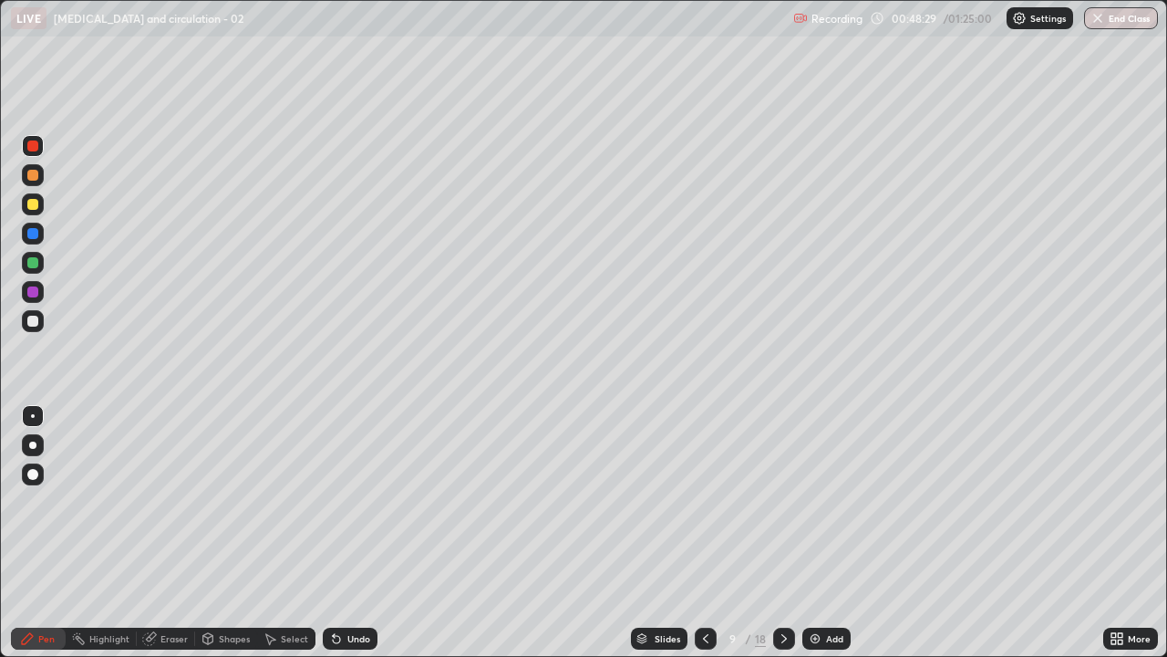
click at [34, 234] on div at bounding box center [32, 233] width 11 height 11
click at [29, 141] on div at bounding box center [32, 145] width 11 height 11
click at [30, 233] on div at bounding box center [32, 233] width 11 height 11
click at [30, 291] on div at bounding box center [32, 291] width 11 height 11
click at [30, 202] on div at bounding box center [32, 204] width 11 height 11
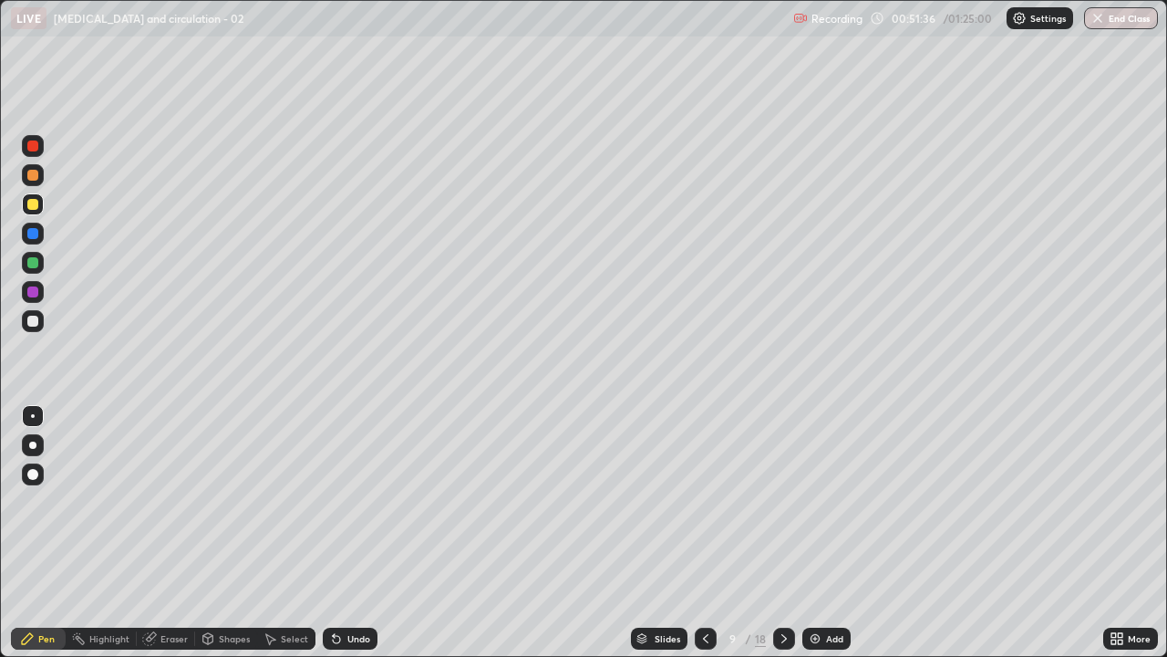
click at [36, 234] on div at bounding box center [32, 233] width 11 height 11
click at [33, 318] on div at bounding box center [32, 321] width 11 height 11
click at [30, 206] on div at bounding box center [32, 204] width 11 height 11
click at [33, 235] on div at bounding box center [32, 233] width 11 height 11
click at [829, 502] on div "Add" at bounding box center [834, 638] width 17 height 9
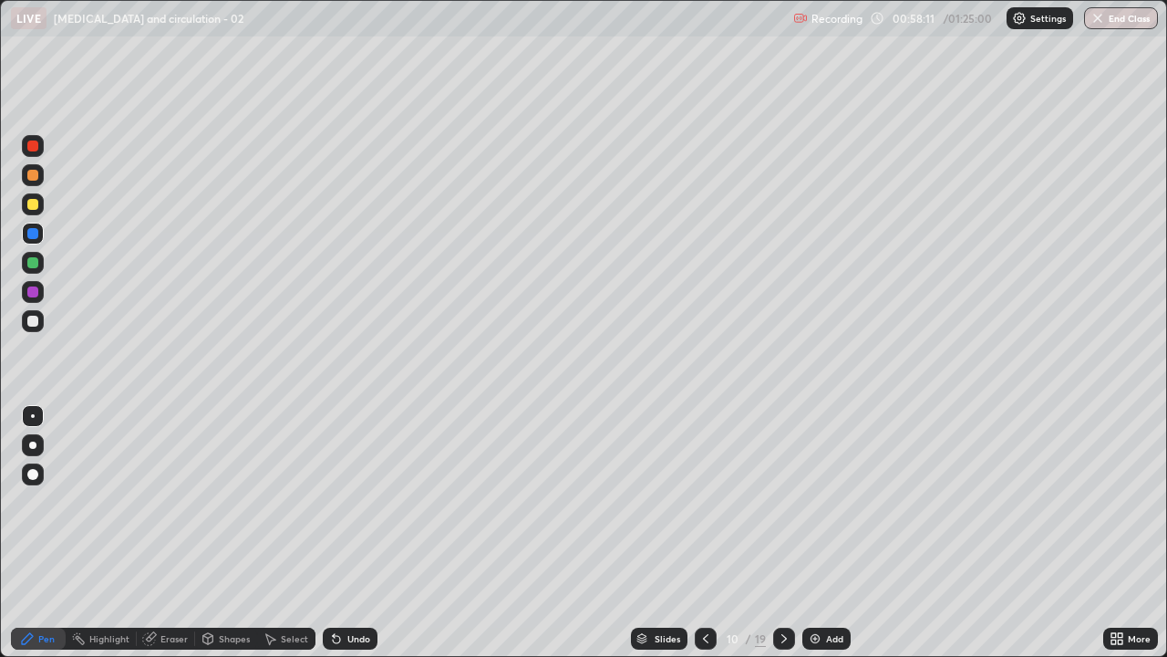
click at [33, 295] on div at bounding box center [32, 291] width 11 height 11
click at [42, 264] on div at bounding box center [33, 263] width 22 height 22
click at [36, 144] on div at bounding box center [32, 145] width 11 height 11
click at [36, 326] on div at bounding box center [32, 321] width 11 height 11
click at [706, 502] on icon at bounding box center [706, 638] width 15 height 15
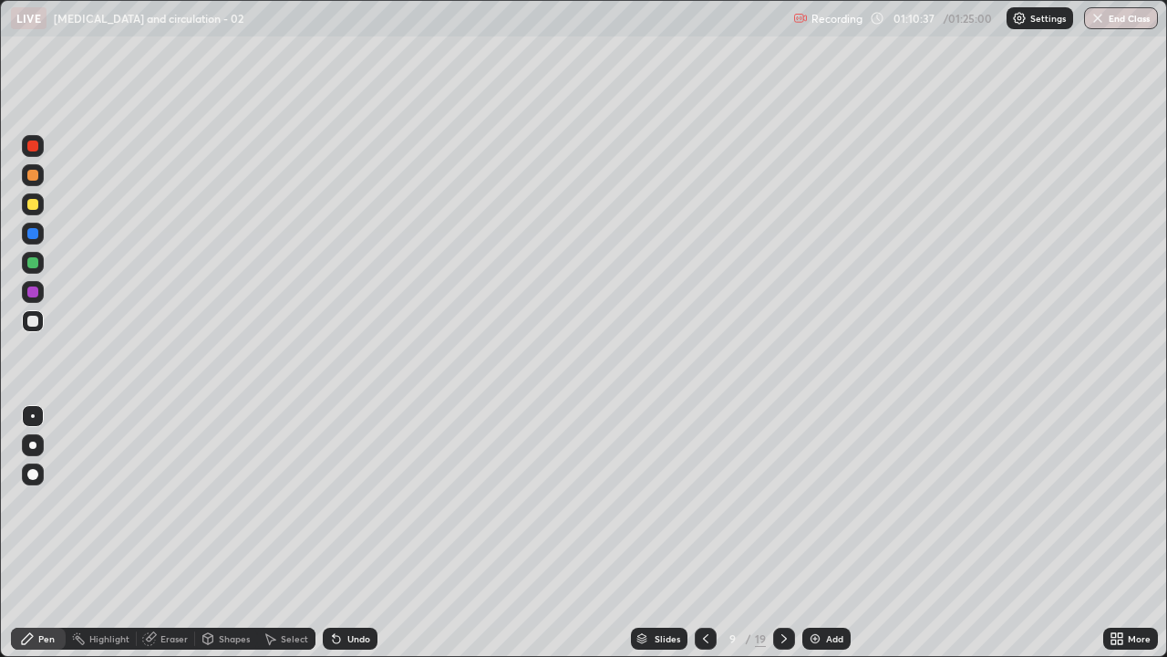
click at [1102, 502] on div "Slides 9 / 19 Add" at bounding box center [741, 638] width 726 height 36
click at [1119, 502] on div "More" at bounding box center [1131, 638] width 55 height 36
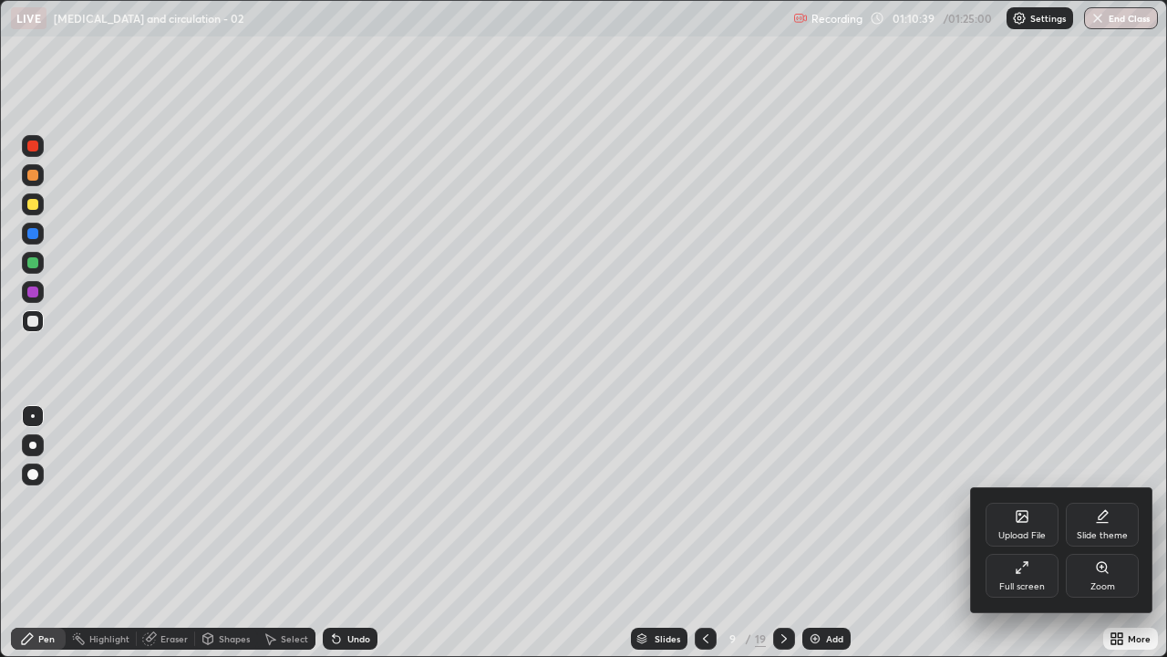
click at [869, 502] on div at bounding box center [583, 328] width 1167 height 657
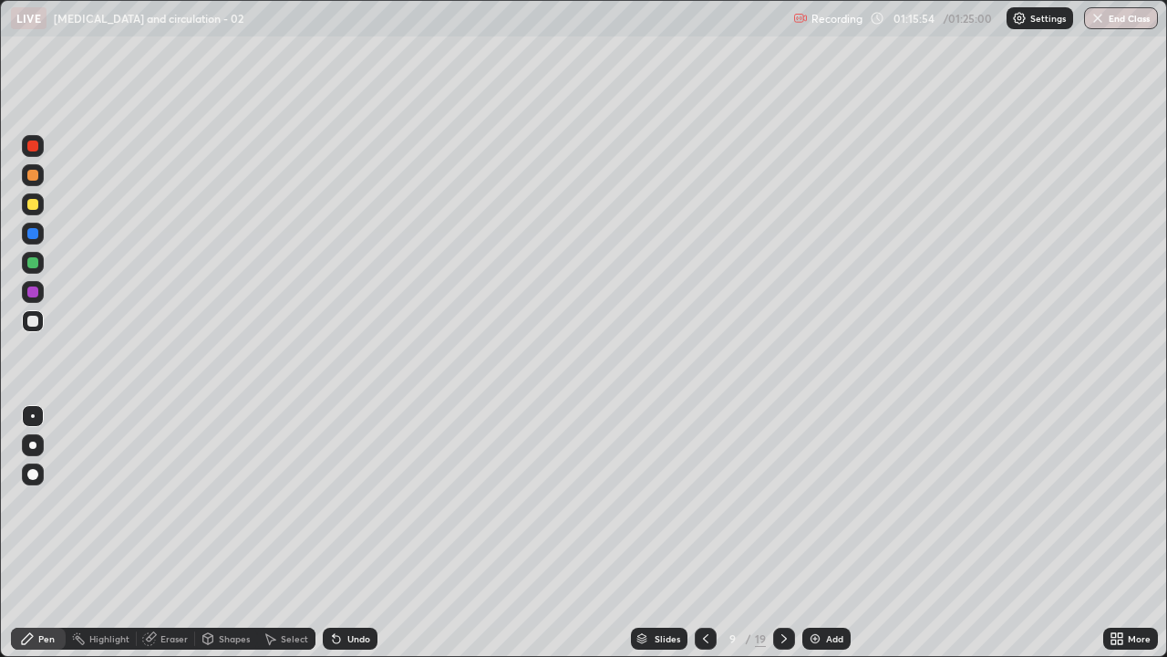
click at [784, 502] on icon at bounding box center [784, 638] width 5 height 9
click at [29, 230] on div at bounding box center [32, 233] width 11 height 11
click at [34, 174] on div at bounding box center [32, 175] width 11 height 11
click at [36, 143] on div at bounding box center [32, 145] width 11 height 11
click at [34, 323] on div at bounding box center [32, 321] width 11 height 11
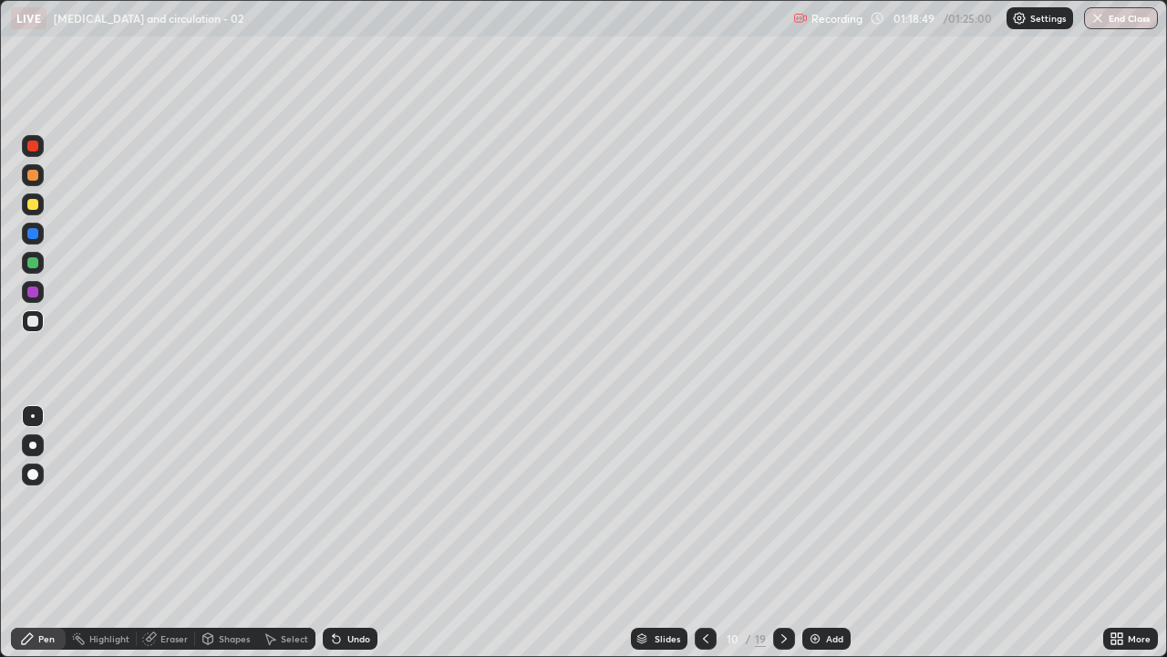
click at [360, 502] on div "Undo" at bounding box center [358, 638] width 23 height 9
click at [363, 502] on div "Undo" at bounding box center [350, 638] width 55 height 22
click at [360, 502] on div "Undo" at bounding box center [350, 638] width 55 height 22
click at [31, 204] on div at bounding box center [32, 204] width 11 height 11
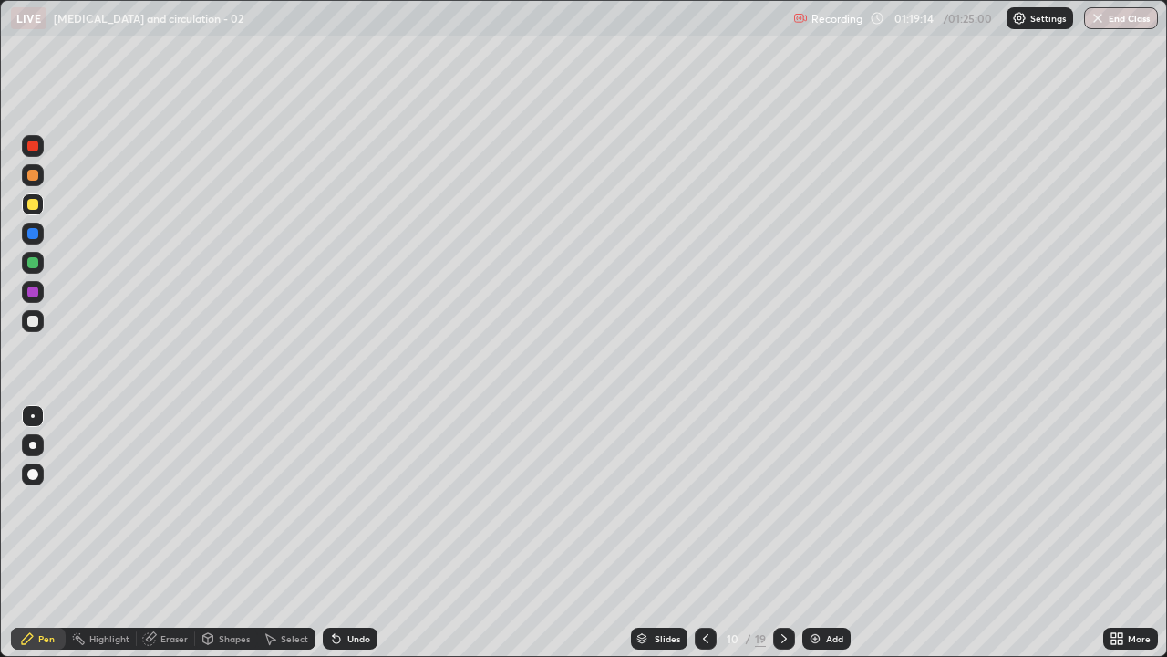
click at [33, 295] on div at bounding box center [32, 291] width 11 height 11
click at [783, 502] on icon at bounding box center [784, 638] width 15 height 15
click at [704, 502] on icon at bounding box center [706, 638] width 15 height 15
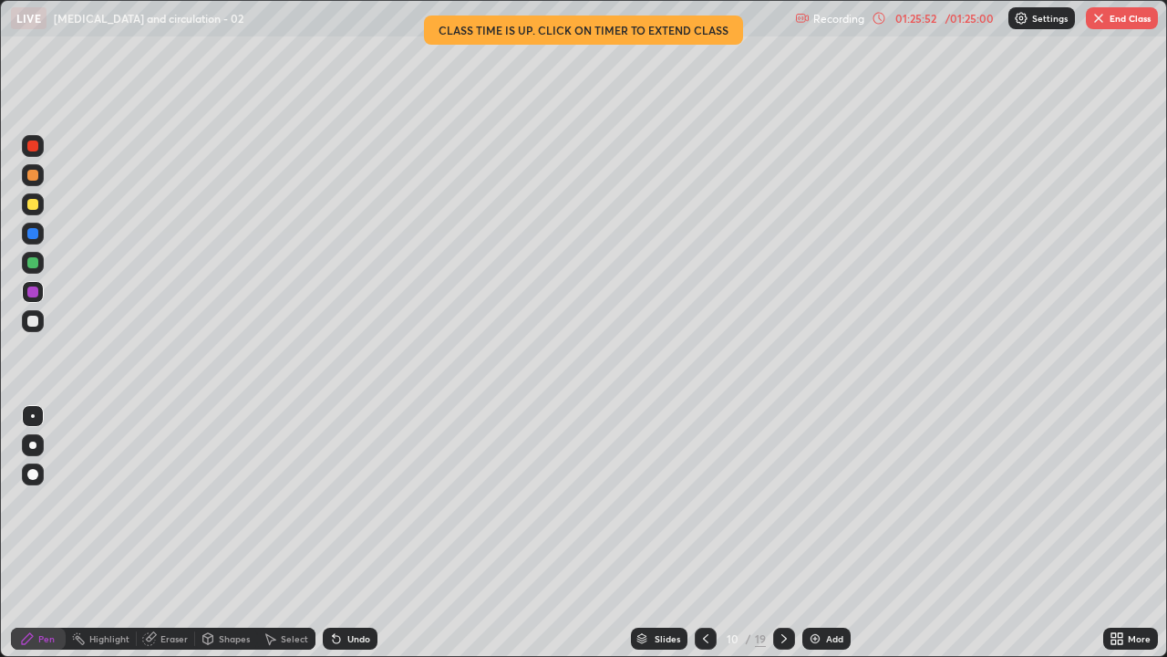
click at [230, 502] on div "Shapes" at bounding box center [234, 638] width 31 height 9
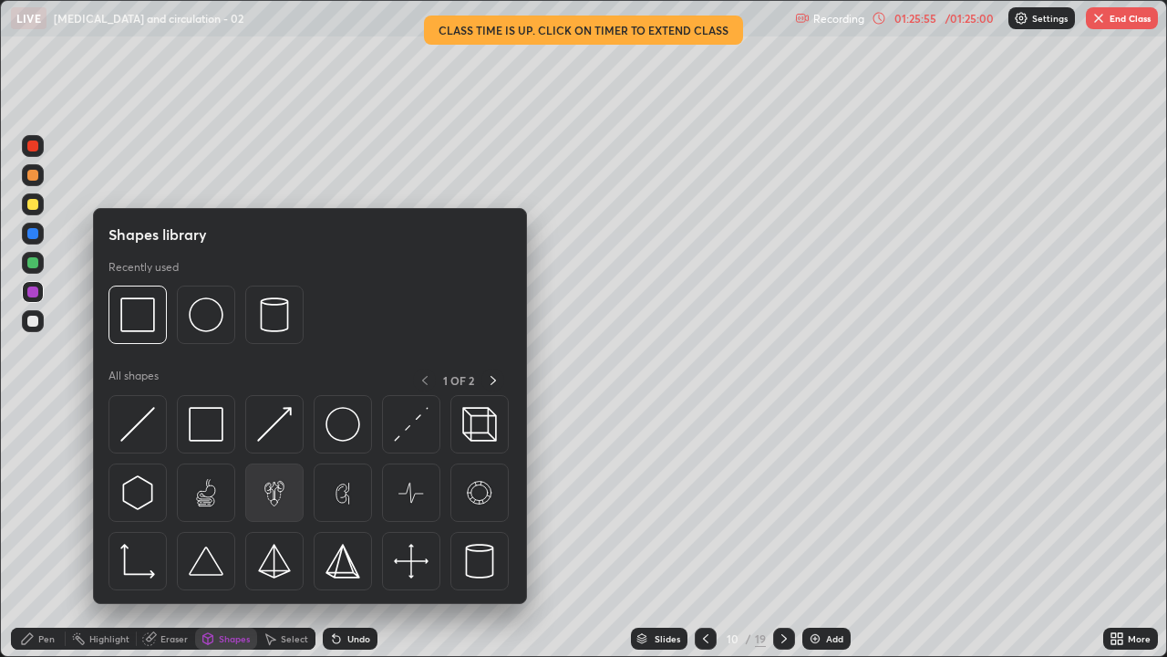
click at [275, 498] on img at bounding box center [274, 492] width 35 height 35
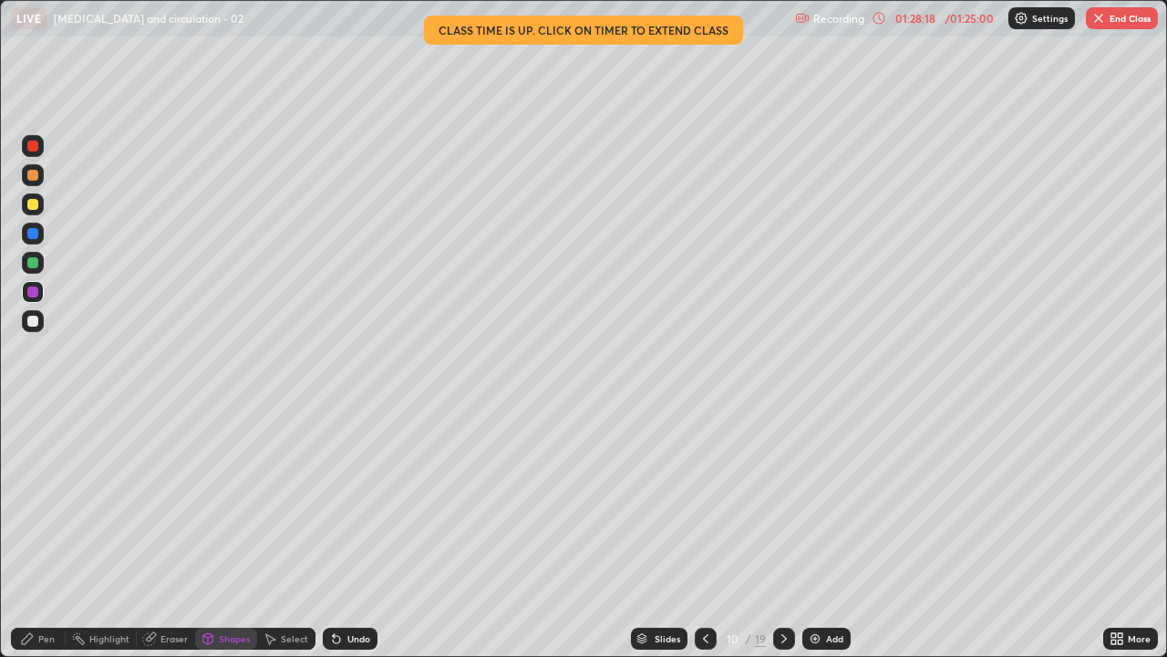
click at [348, 502] on div "Undo" at bounding box center [358, 638] width 23 height 9
click at [354, 502] on div "Undo" at bounding box center [358, 638] width 23 height 9
click at [360, 502] on div "Undo" at bounding box center [358, 638] width 23 height 9
click at [1133, 20] on button "End Class" at bounding box center [1122, 18] width 72 height 22
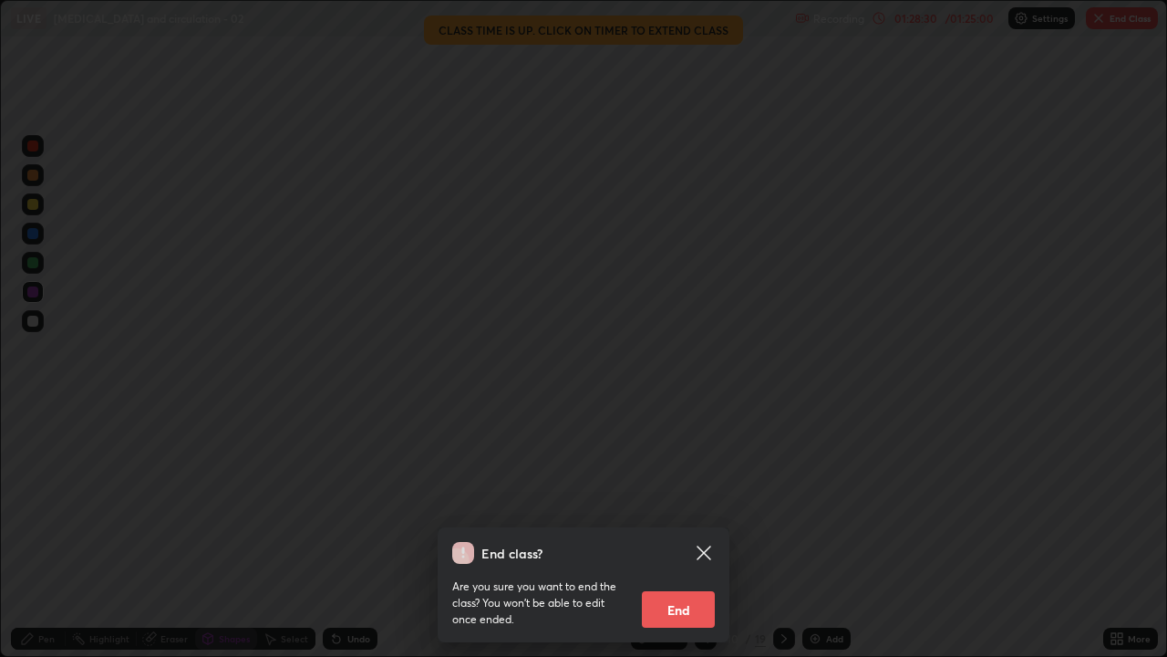
click at [689, 502] on button "End" at bounding box center [678, 609] width 73 height 36
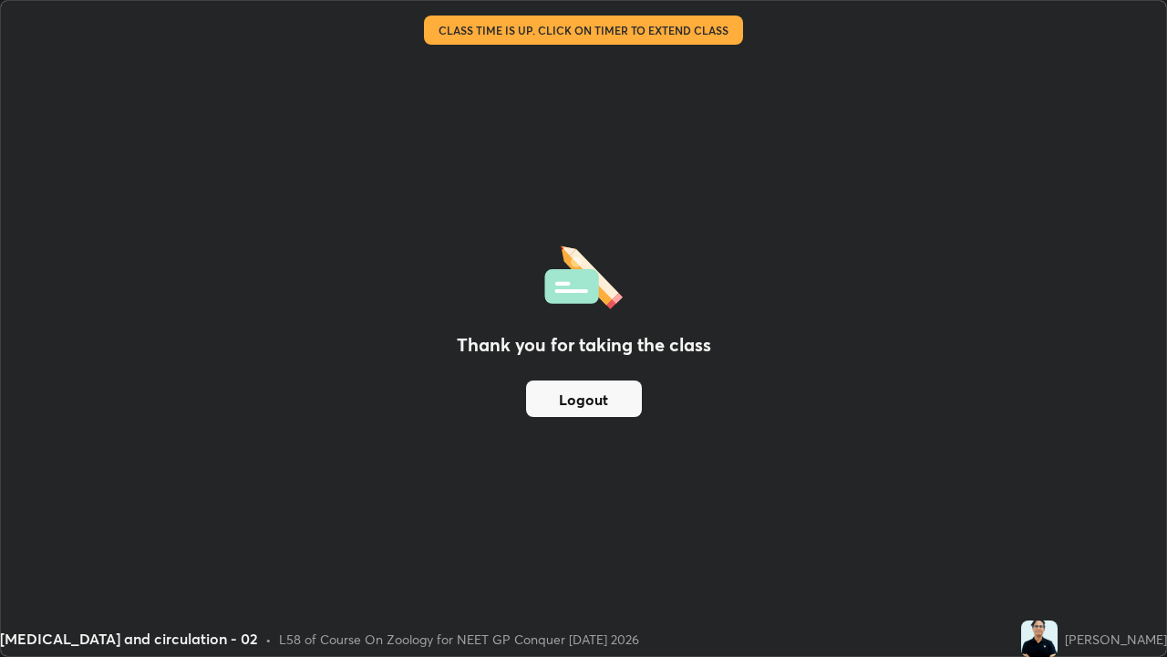
click at [1098, 493] on div "Thank you for taking the class Logout" at bounding box center [584, 328] width 1166 height 655
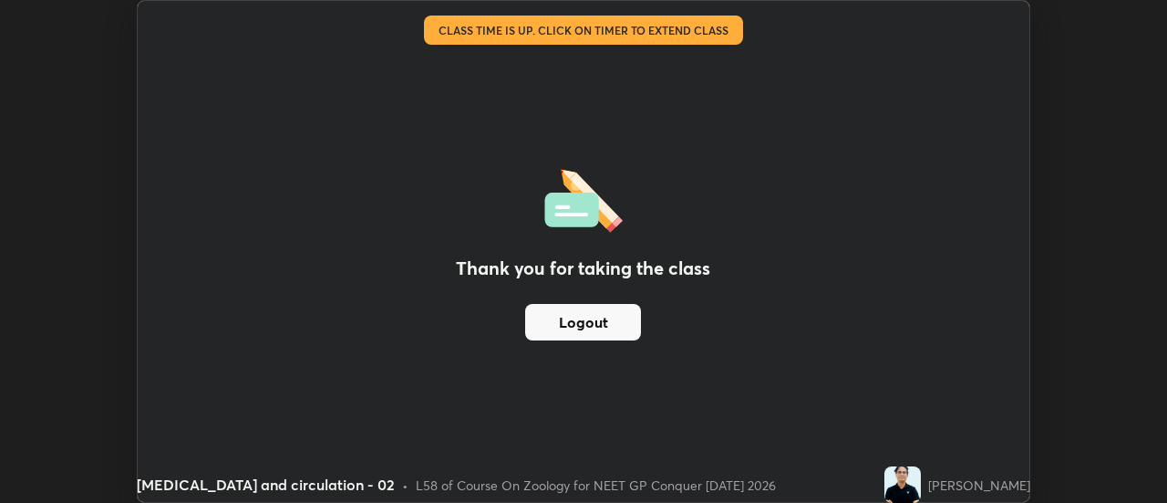
scroll to position [90703, 90038]
